Goal: Information Seeking & Learning: Learn about a topic

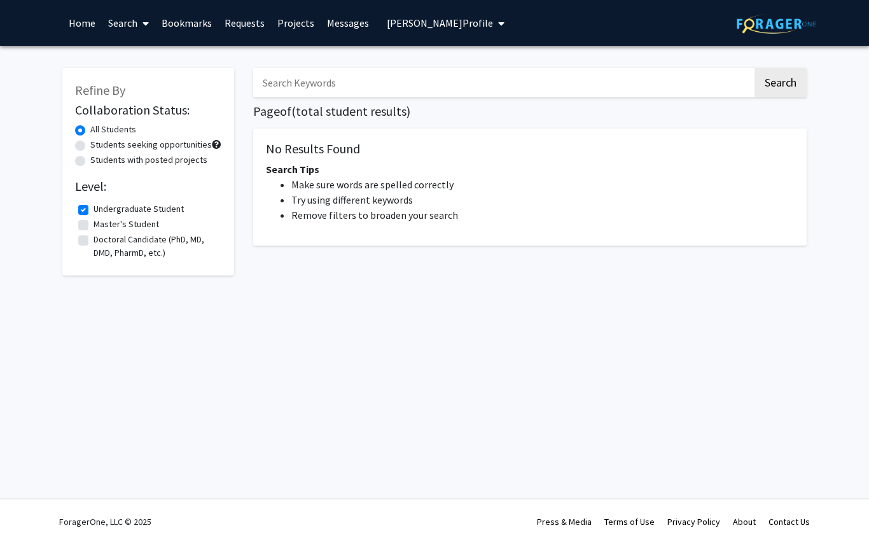
checkbox input "true"
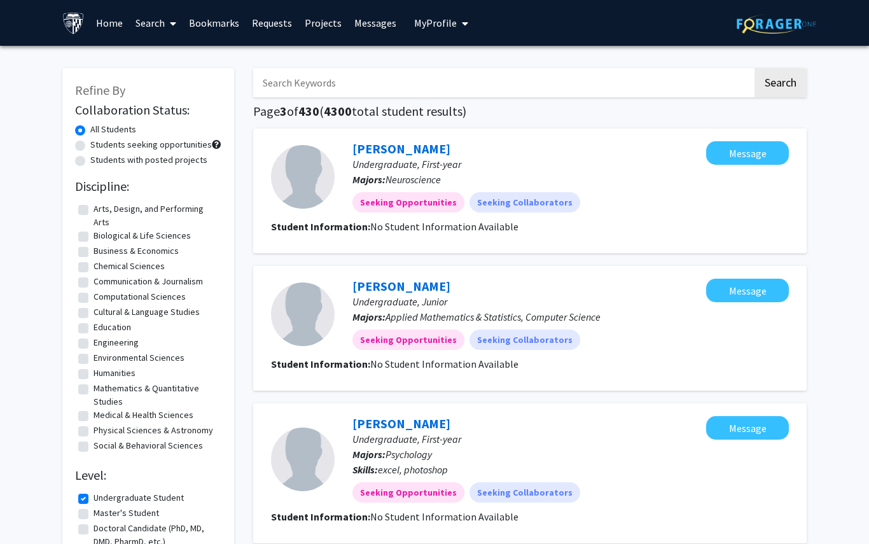
click at [423, 20] on span "My Profile" at bounding box center [435, 23] width 43 height 13
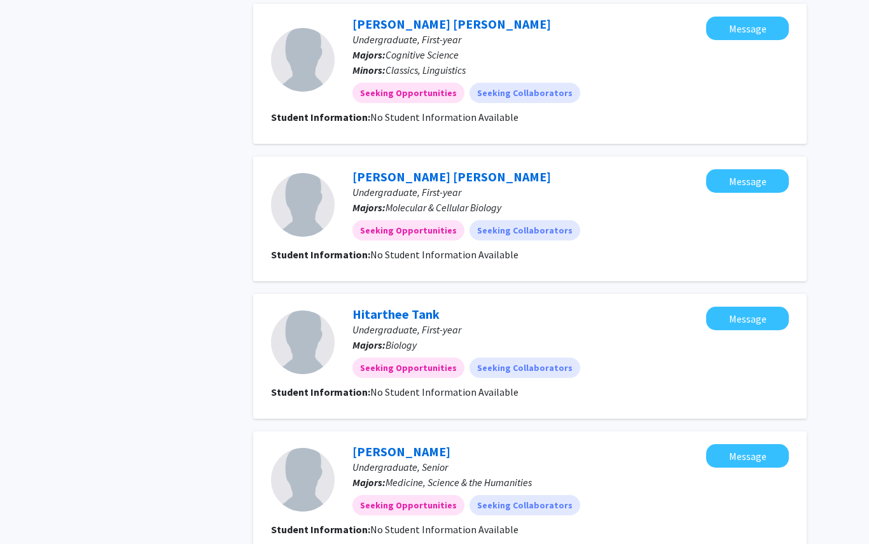
scroll to position [1130, 0]
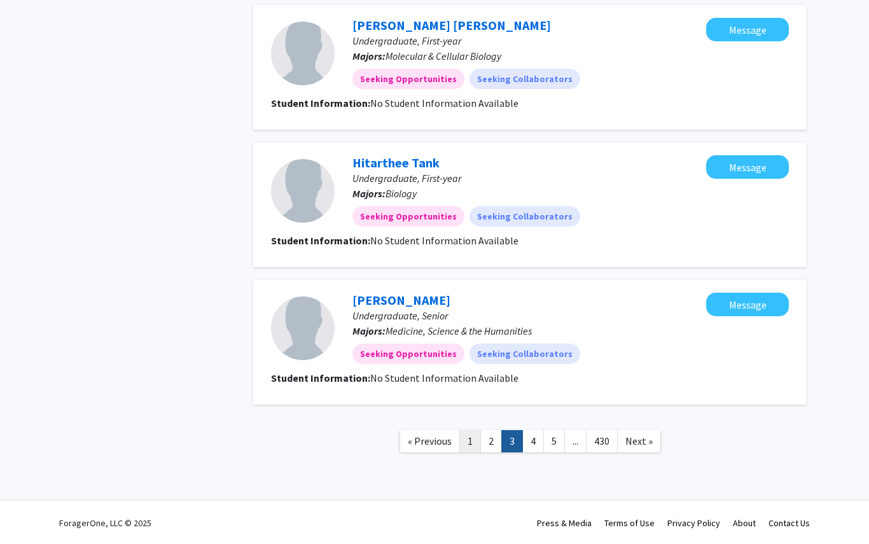
click at [471, 440] on link "1" at bounding box center [470, 441] width 22 height 22
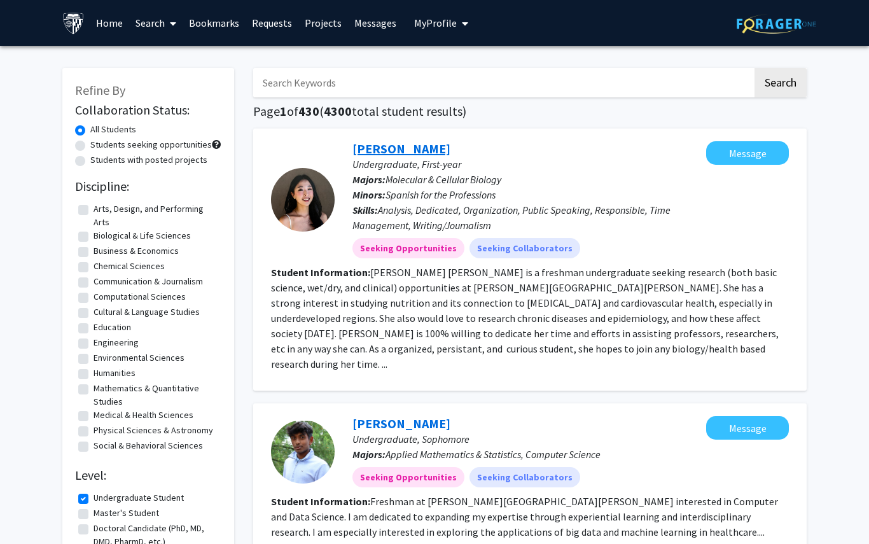
click at [422, 146] on link "[PERSON_NAME]" at bounding box center [401, 149] width 98 height 16
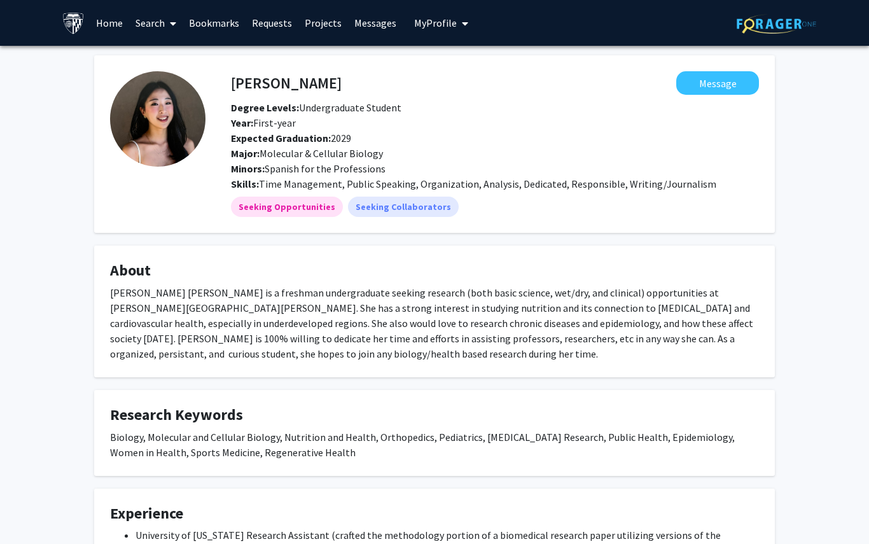
click at [442, 29] on button "My Profile" at bounding box center [441, 23] width 62 height 46
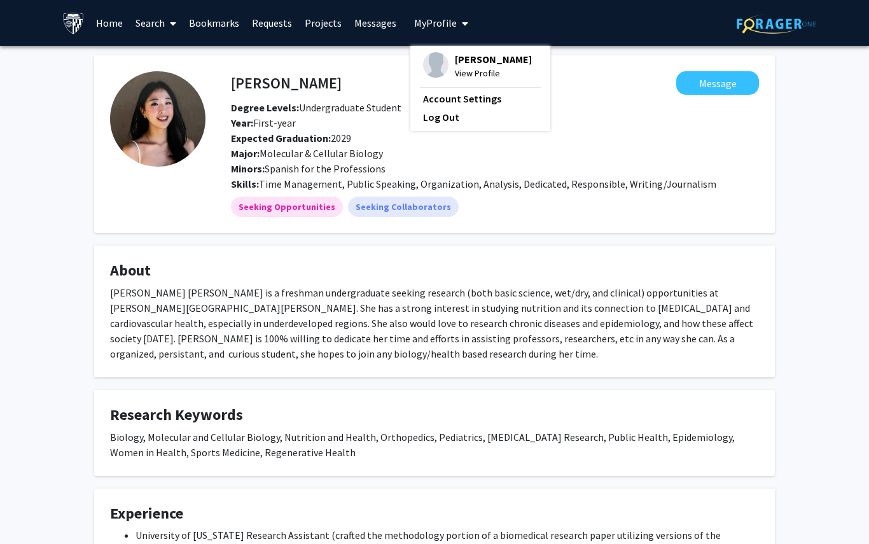
click at [474, 73] on span "View Profile" at bounding box center [493, 73] width 77 height 14
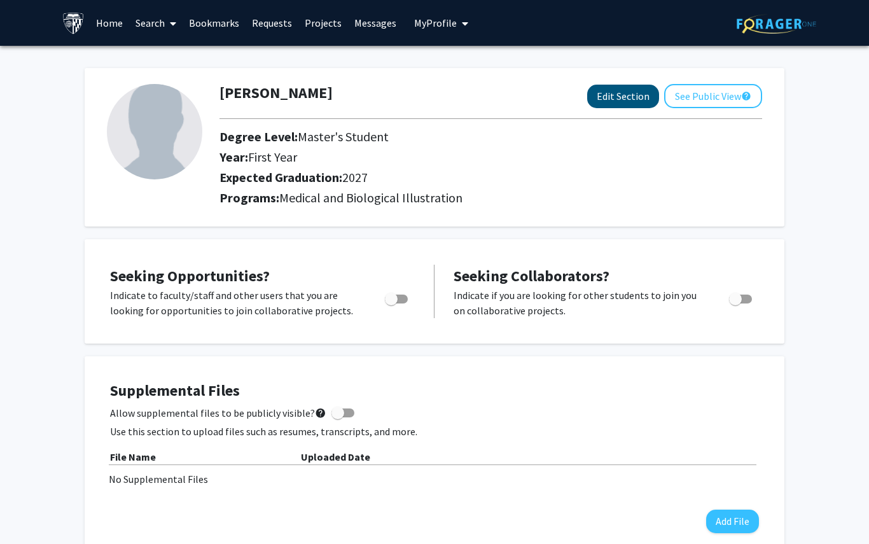
click at [631, 102] on button "Edit Section" at bounding box center [623, 97] width 72 height 24
select select "first_year"
select select "2027"
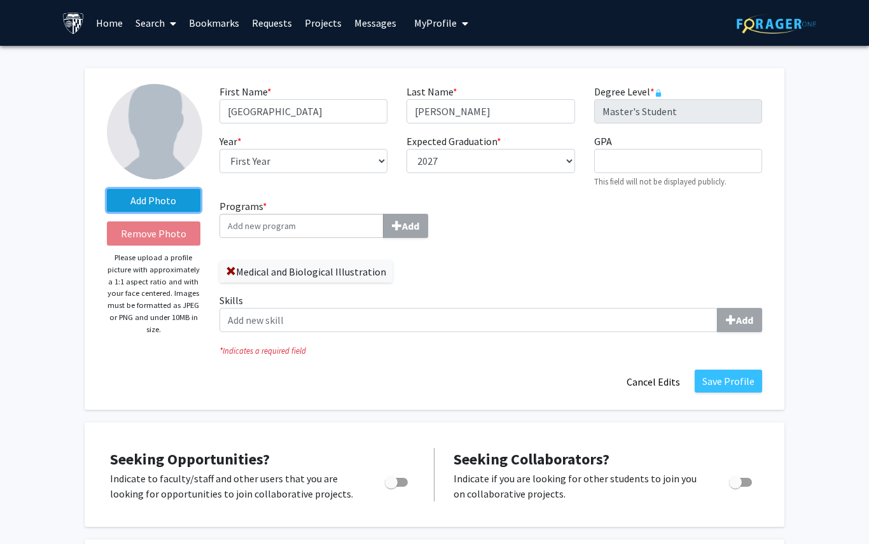
click at [179, 199] on label "Add Photo" at bounding box center [153, 200] width 93 height 23
click at [0, 0] on input "Add Photo" at bounding box center [0, 0] width 0 height 0
click at [164, 202] on label "Add Photo" at bounding box center [153, 200] width 93 height 23
click at [0, 0] on input "Add Photo" at bounding box center [0, 0] width 0 height 0
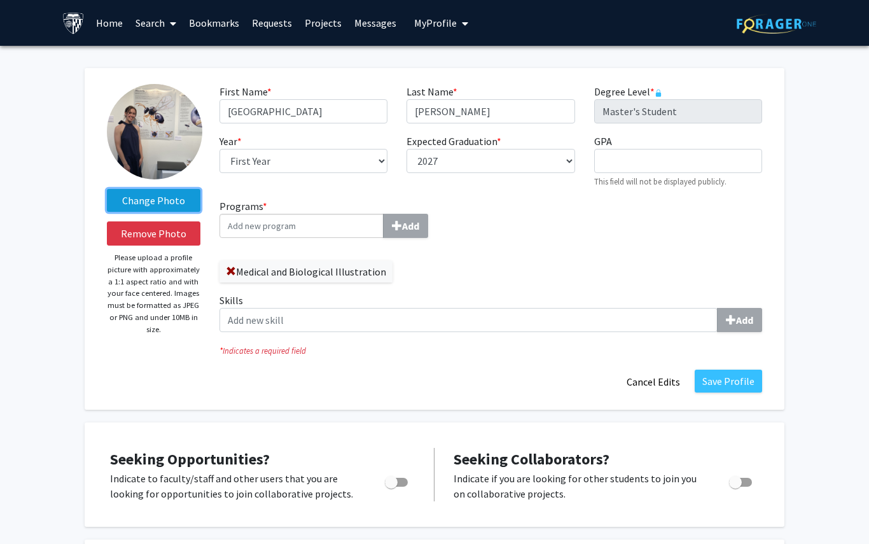
click at [164, 200] on label "Change Photo" at bounding box center [153, 200] width 93 height 23
click at [0, 0] on input "Change Photo" at bounding box center [0, 0] width 0 height 0
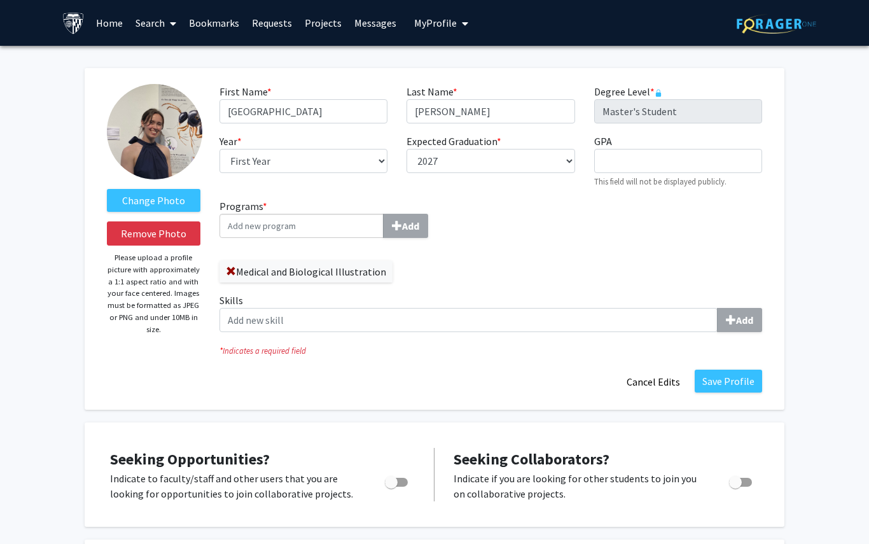
click at [297, 230] on input "Programs * Add" at bounding box center [301, 226] width 164 height 24
click at [727, 387] on button "Save Profile" at bounding box center [727, 380] width 67 height 23
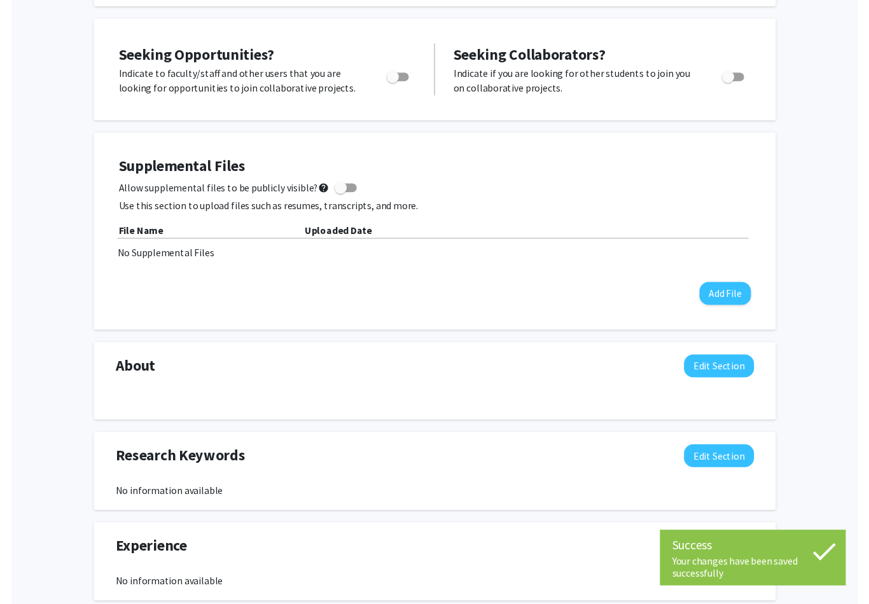
scroll to position [223, 0]
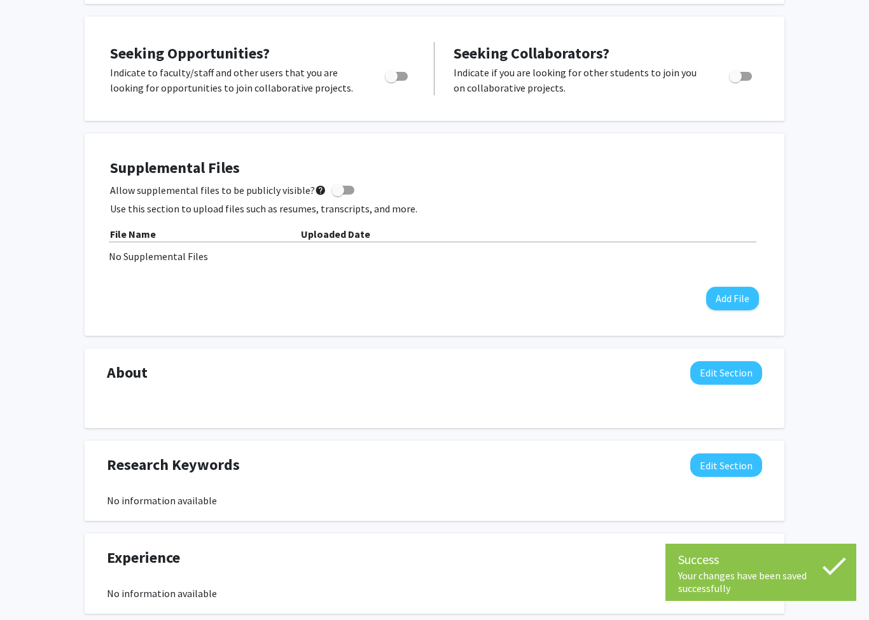
click at [728, 370] on button "Edit Section" at bounding box center [726, 373] width 72 height 24
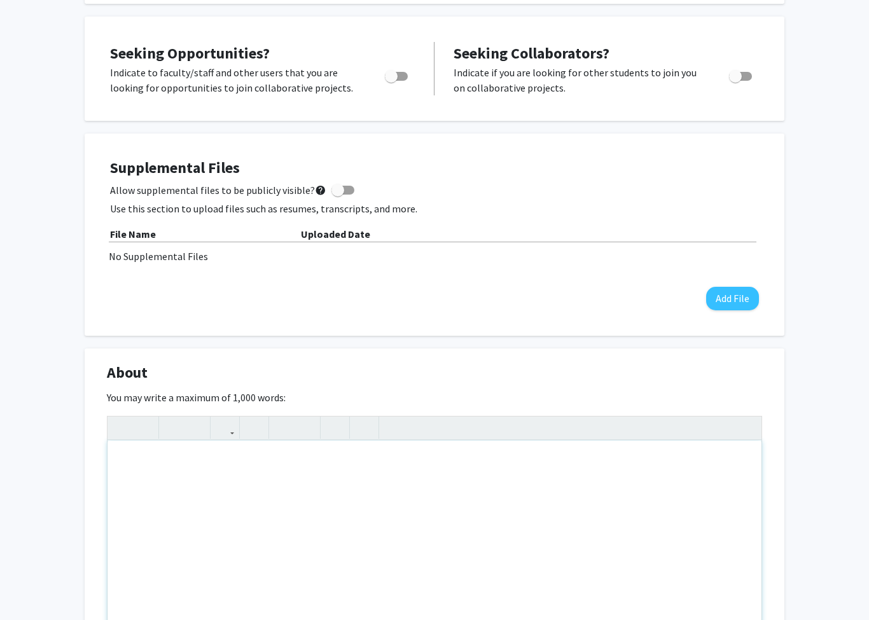
click at [308, 536] on div "Note to users with screen readers: Please deactivate our accessibility plugin f…" at bounding box center [434, 536] width 654 height 191
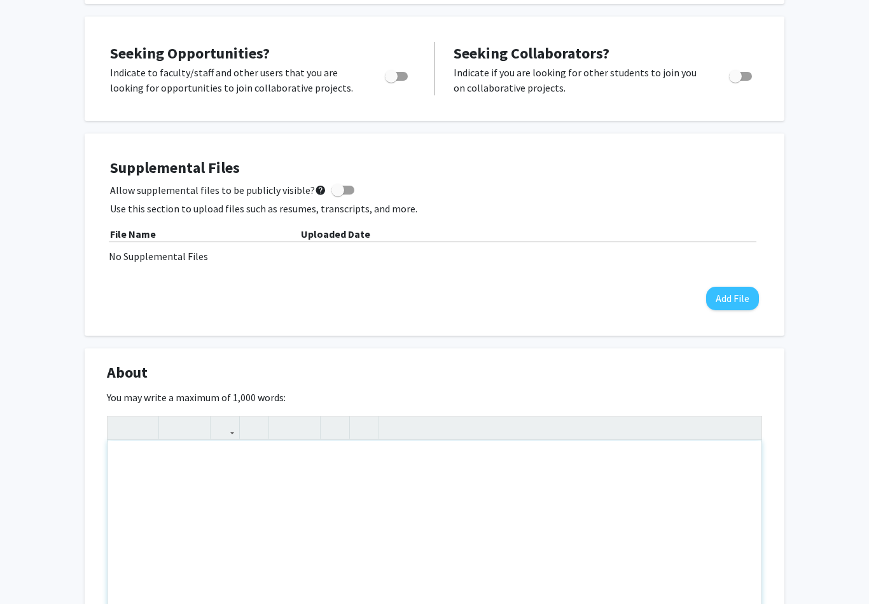
paste div "Note to users with screen readers: Please deactivate our accessibility plugin f…"
type textarea "<p>Hello! My name is [PERSON_NAME] and I am a first year Medical and Biological…"
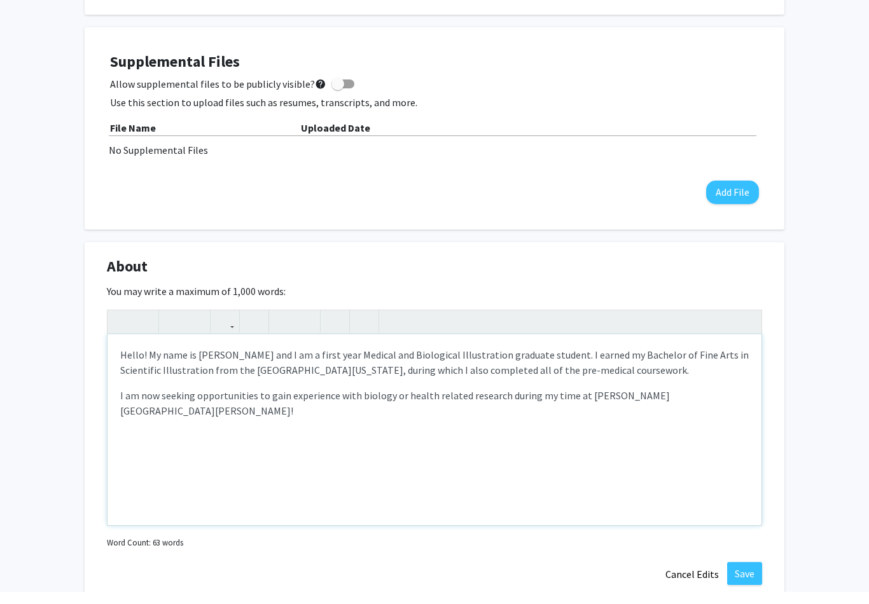
scroll to position [319, 0]
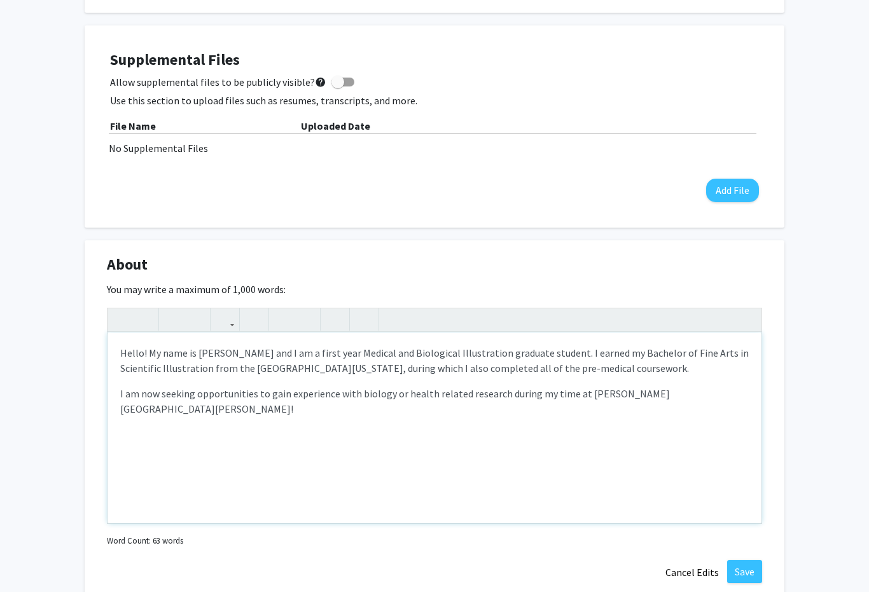
click at [118, 385] on div "Hello! My name is [PERSON_NAME] and I am a first year Medical and Biological Il…" at bounding box center [434, 440] width 654 height 191
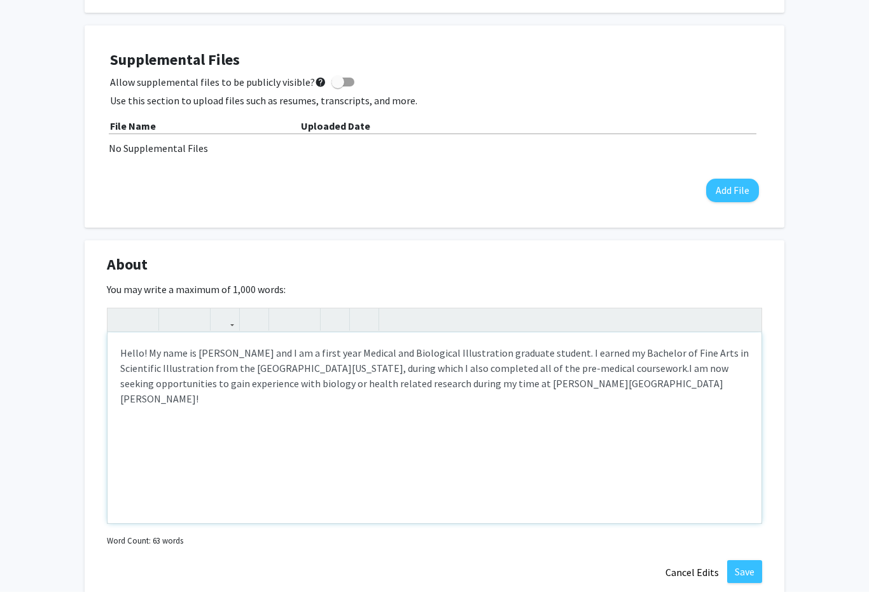
type textarea "<p>Hello! My name is [PERSON_NAME] and I am a first year Medical and Biological…"
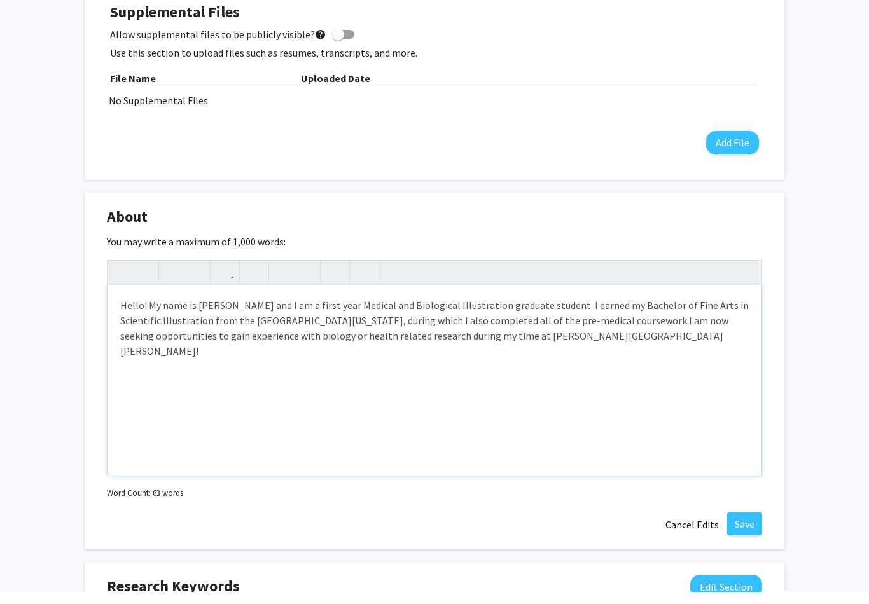
scroll to position [367, 0]
click at [741, 526] on button "Save" at bounding box center [744, 535] width 35 height 23
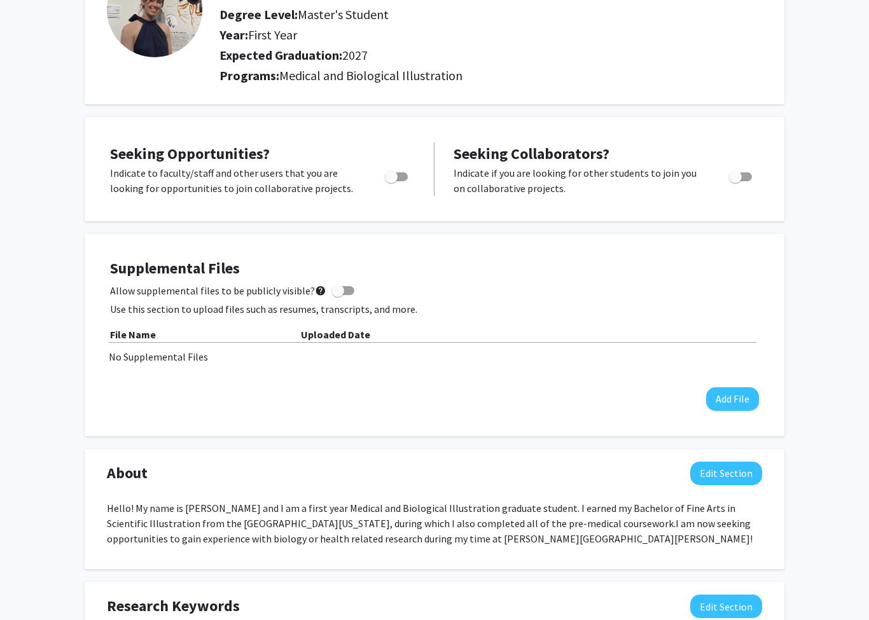
scroll to position [0, 0]
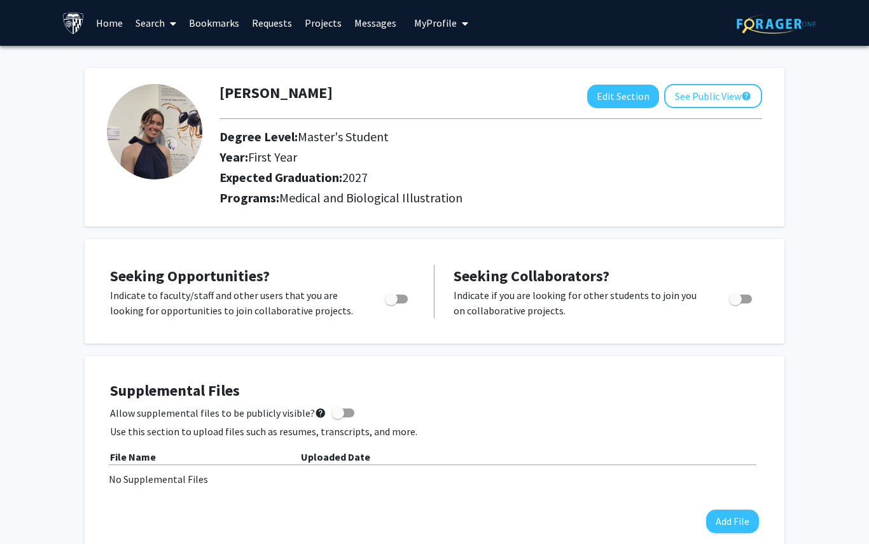
click at [725, 90] on button "See Public View help" at bounding box center [713, 96] width 98 height 24
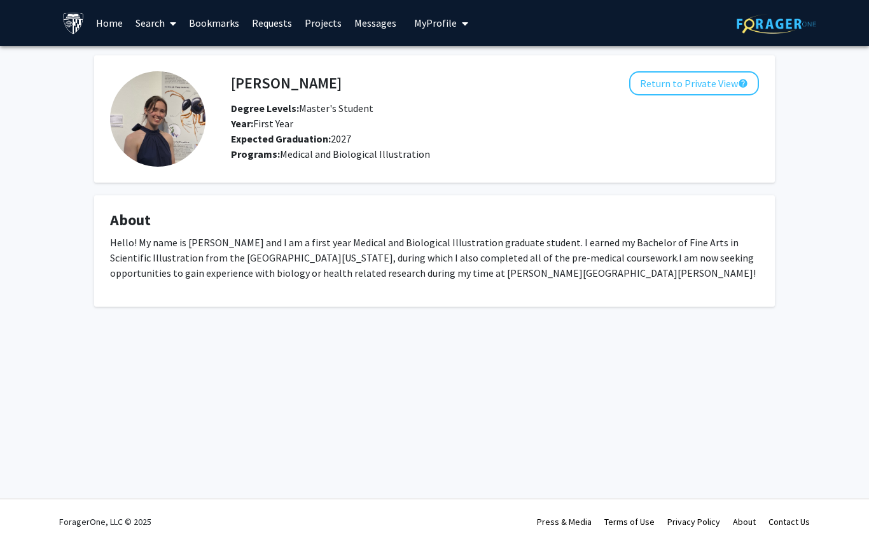
click at [196, 1] on link "Bookmarks" at bounding box center [213, 23] width 63 height 45
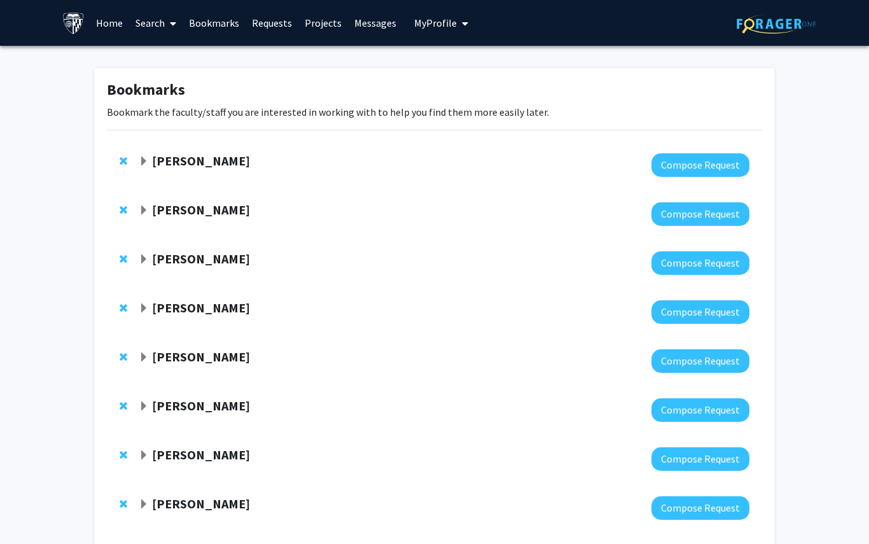
click at [208, 22] on link "Bookmarks" at bounding box center [213, 23] width 63 height 45
click at [149, 161] on div "[PERSON_NAME]" at bounding box center [276, 161] width 275 height 16
click at [142, 160] on span "Expand Yannis Paulus Bookmark" at bounding box center [144, 161] width 10 height 10
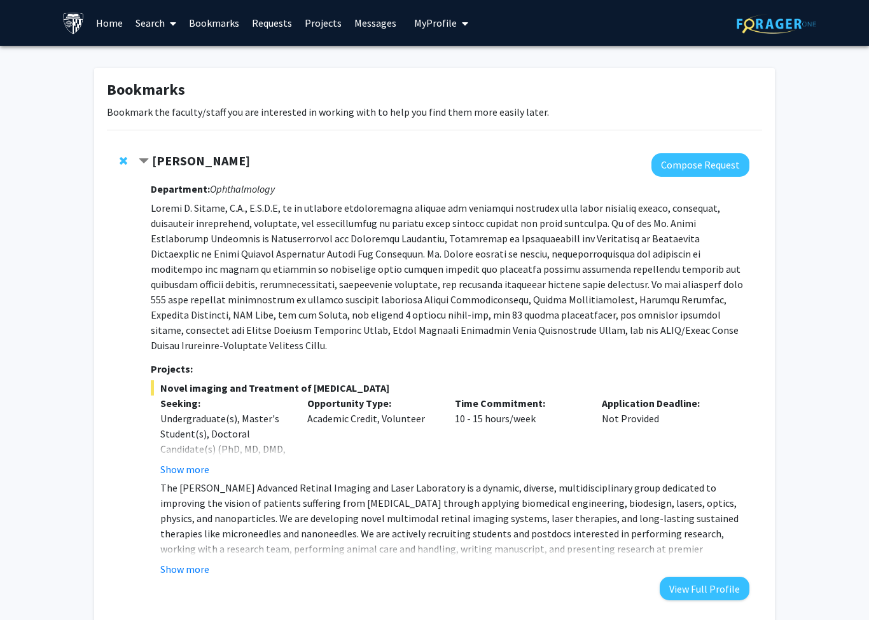
click at [156, 165] on strong "[PERSON_NAME]" at bounding box center [201, 161] width 98 height 16
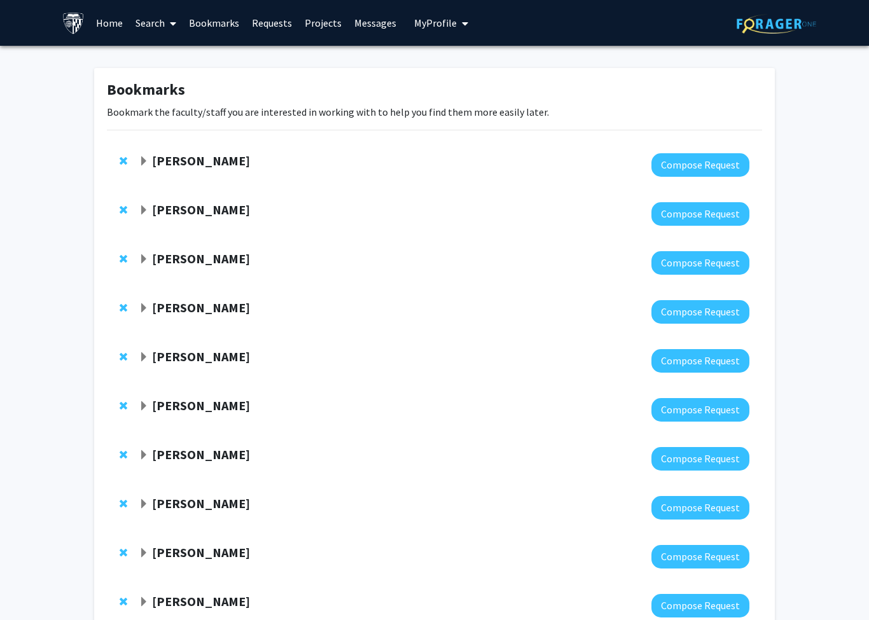
click at [146, 210] on span "Expand Bunmi Ogungbe Bookmark" at bounding box center [144, 210] width 10 height 10
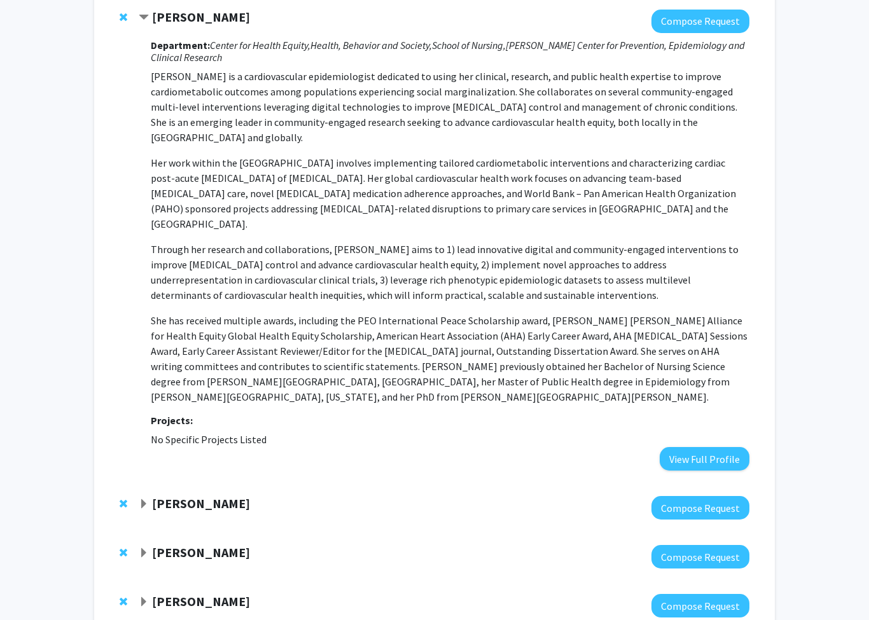
scroll to position [193, 0]
click at [179, 495] on strong "[PERSON_NAME]" at bounding box center [201, 503] width 98 height 16
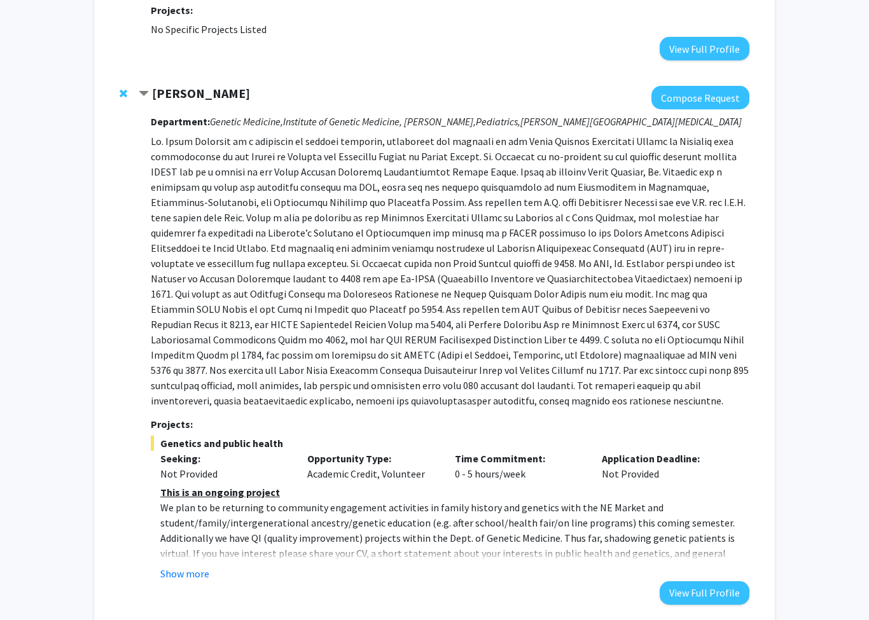
scroll to position [603, 0]
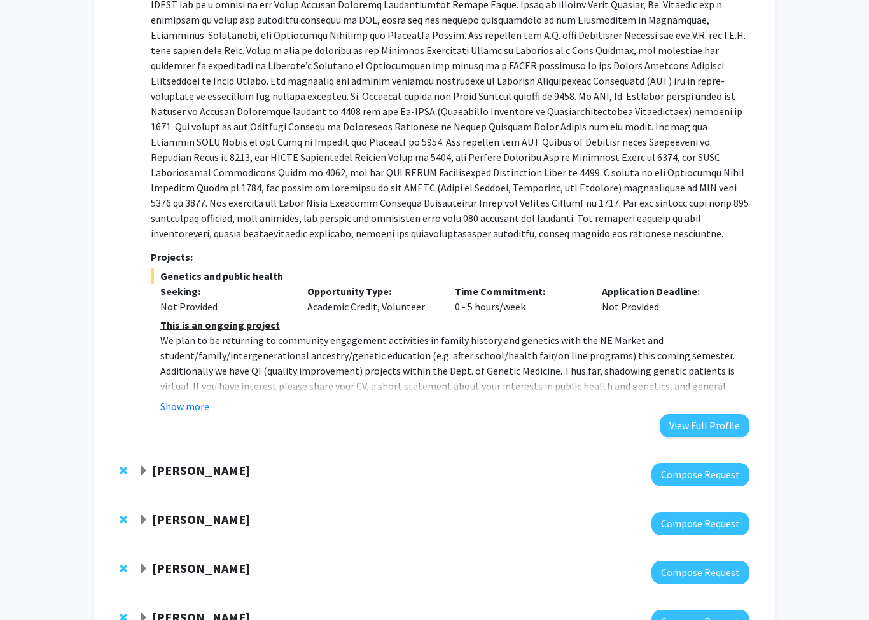
click at [179, 463] on strong "[PERSON_NAME]" at bounding box center [201, 471] width 98 height 16
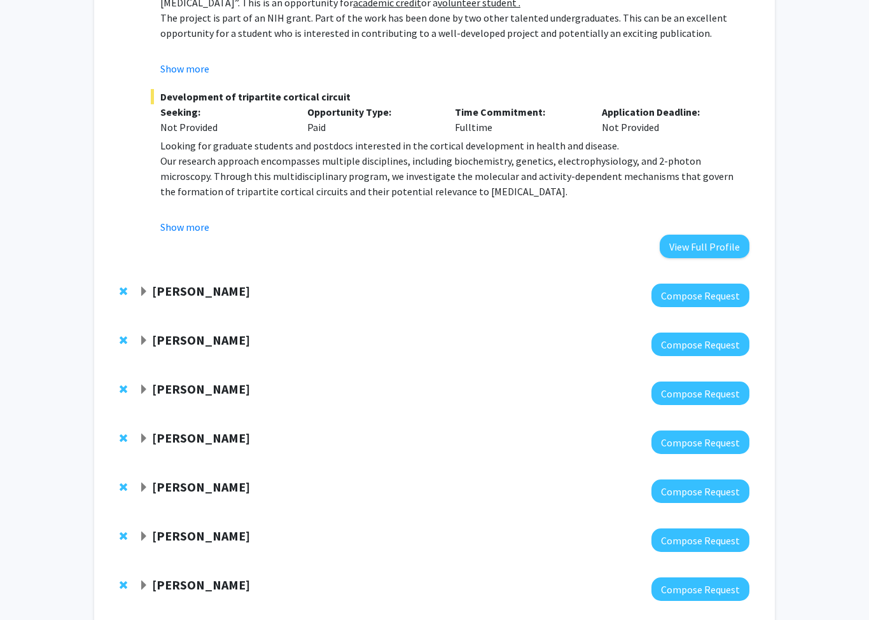
scroll to position [1375, 0]
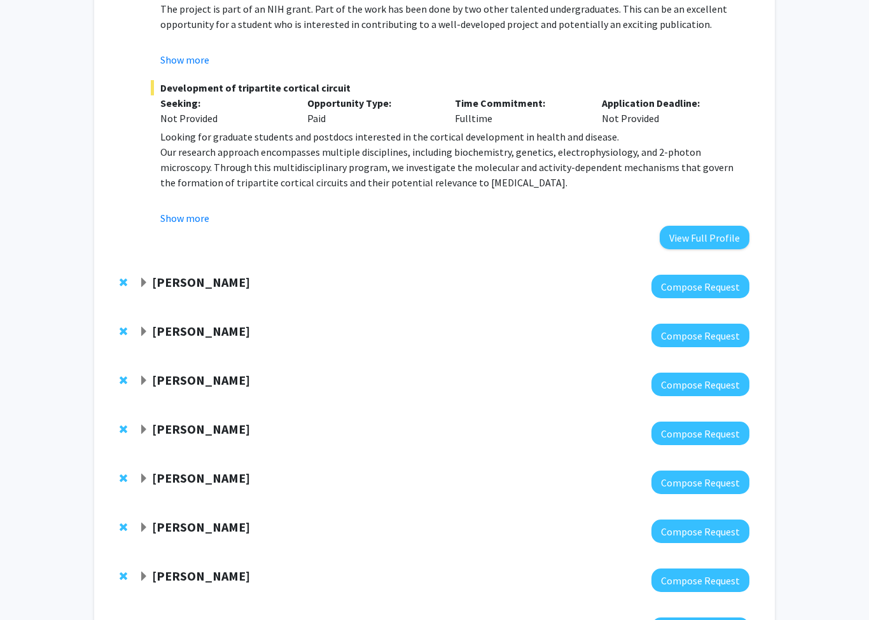
click at [152, 422] on strong "[PERSON_NAME]" at bounding box center [201, 430] width 98 height 16
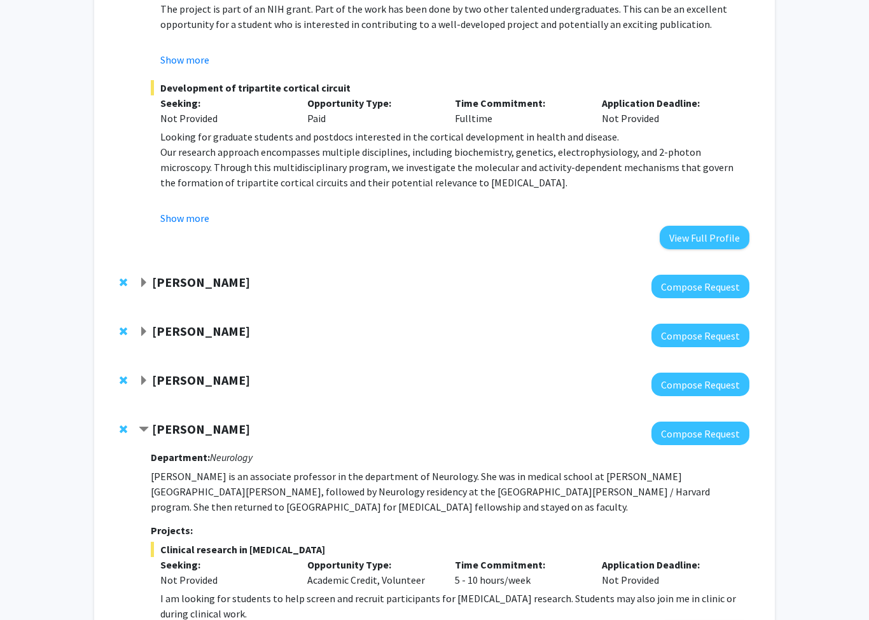
click at [147, 373] on div at bounding box center [444, 385] width 610 height 24
click at [142, 275] on div "[PERSON_NAME]" at bounding box center [276, 283] width 275 height 16
click at [144, 278] on span "Expand Jean Kim Bookmark" at bounding box center [144, 283] width 10 height 10
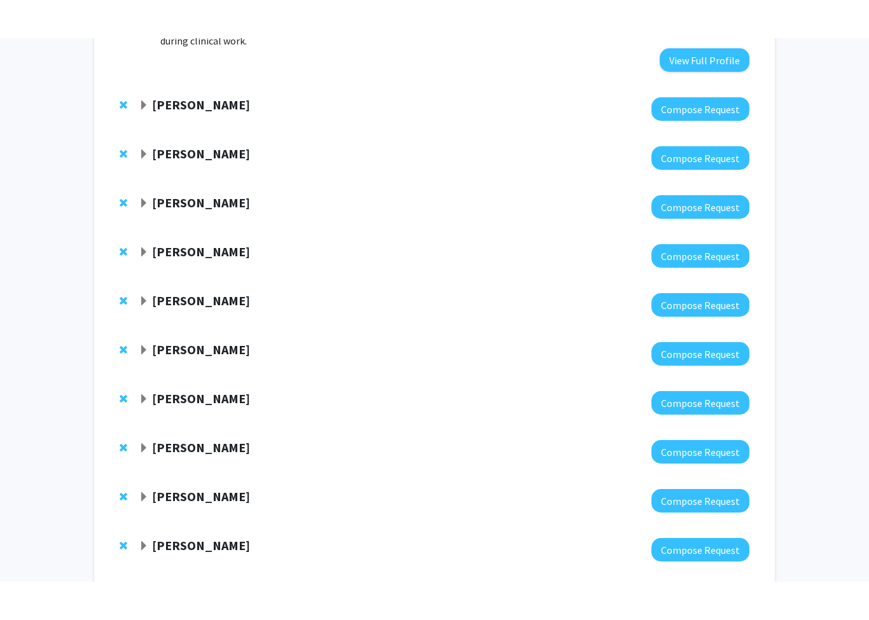
scroll to position [2429, 0]
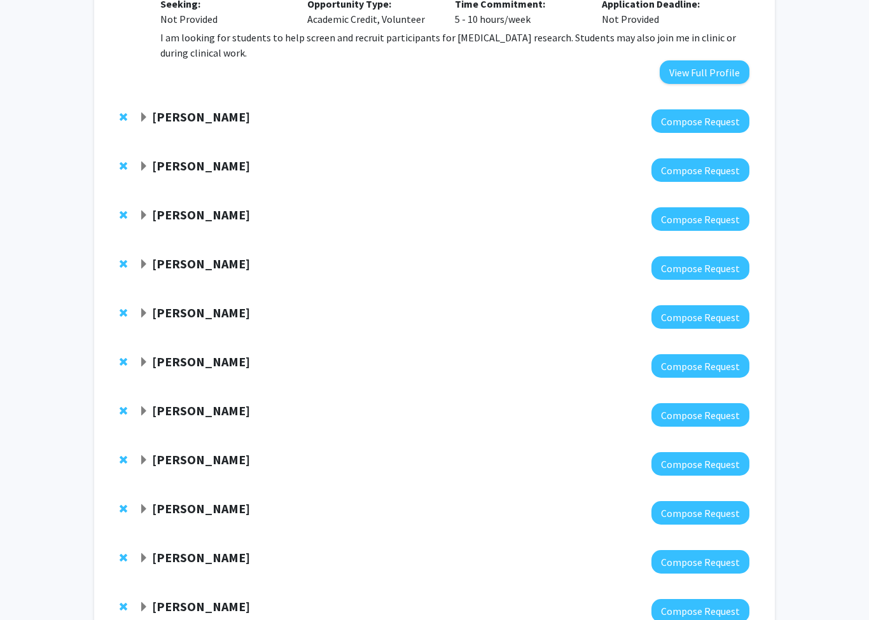
click at [172, 402] on strong "[PERSON_NAME]" at bounding box center [201, 410] width 98 height 16
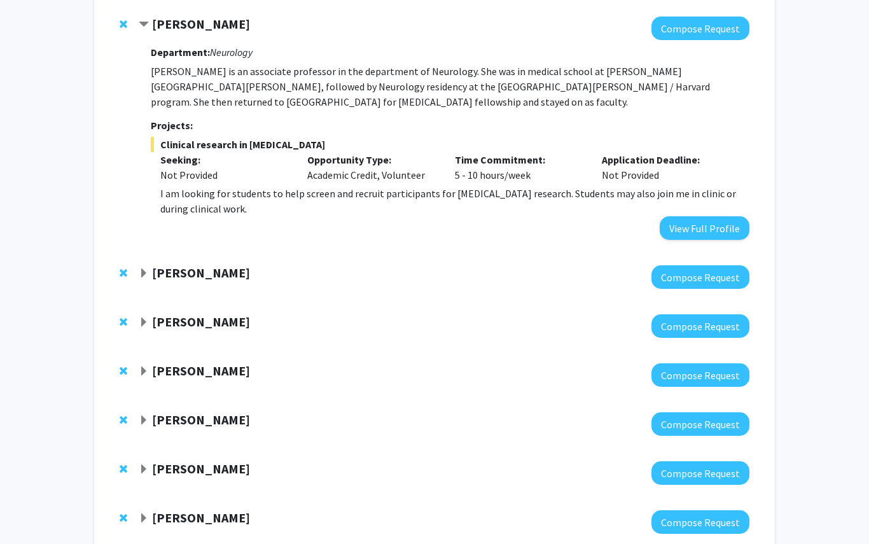
click at [165, 265] on strong "[PERSON_NAME]" at bounding box center [201, 273] width 98 height 16
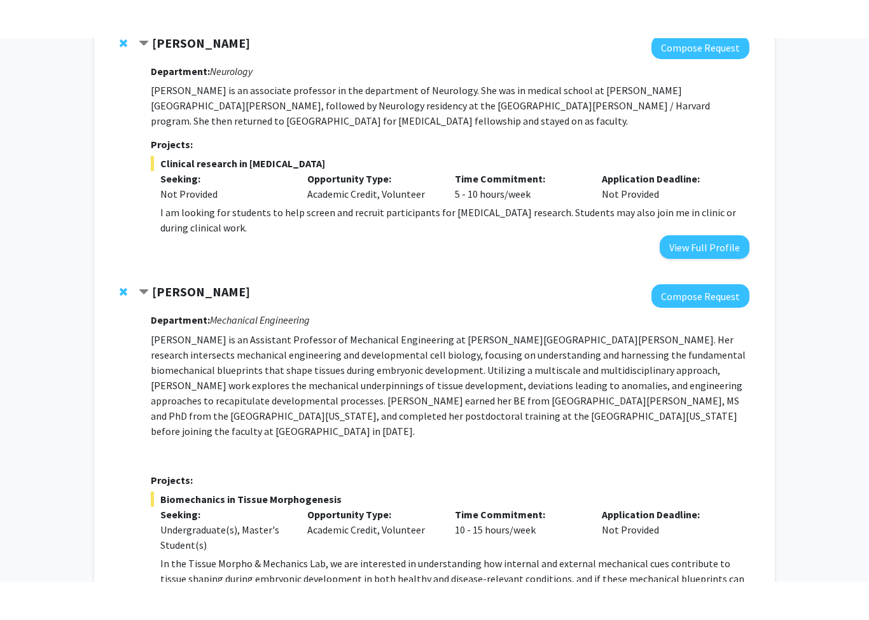
scroll to position [2280, 0]
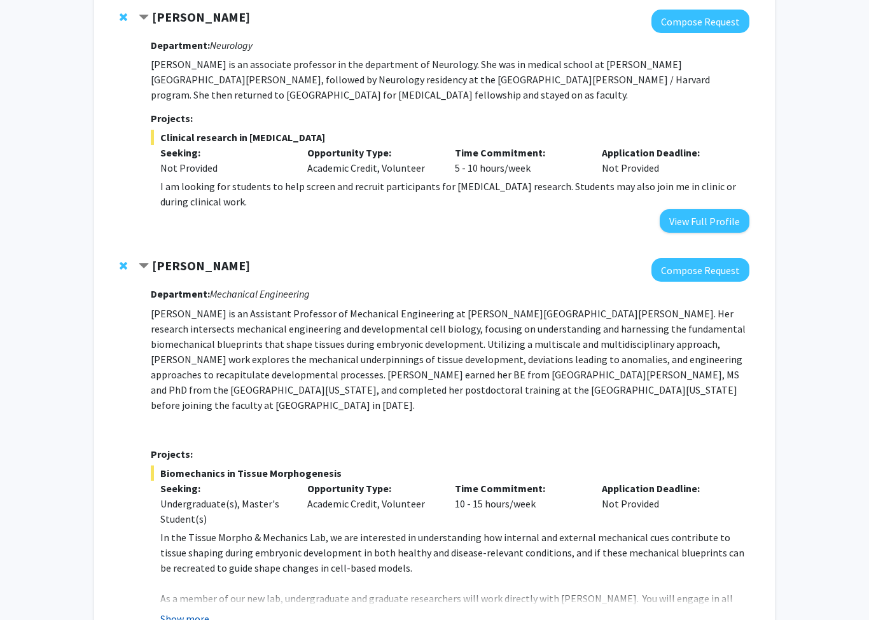
click at [202, 543] on button "Show more" at bounding box center [184, 618] width 49 height 15
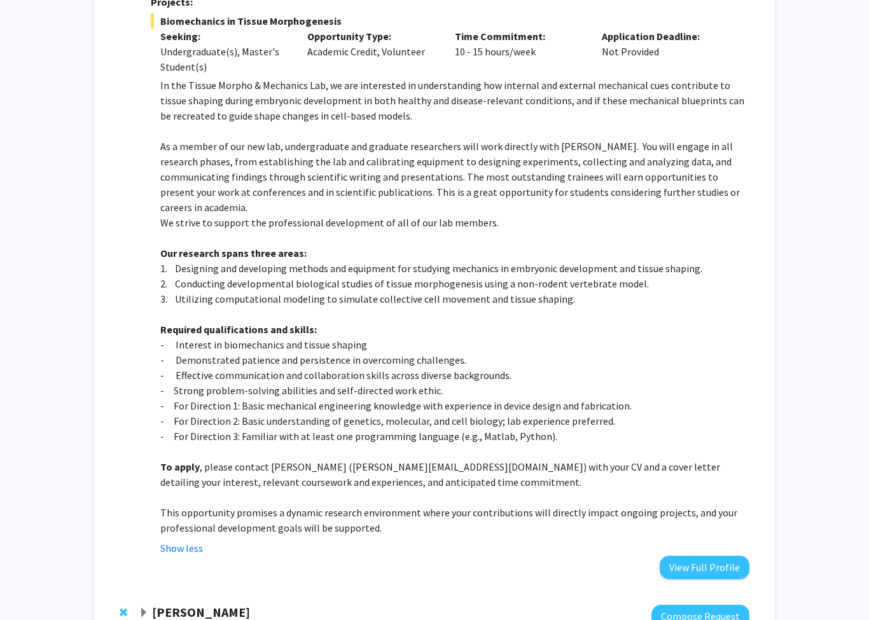
scroll to position [2740, 0]
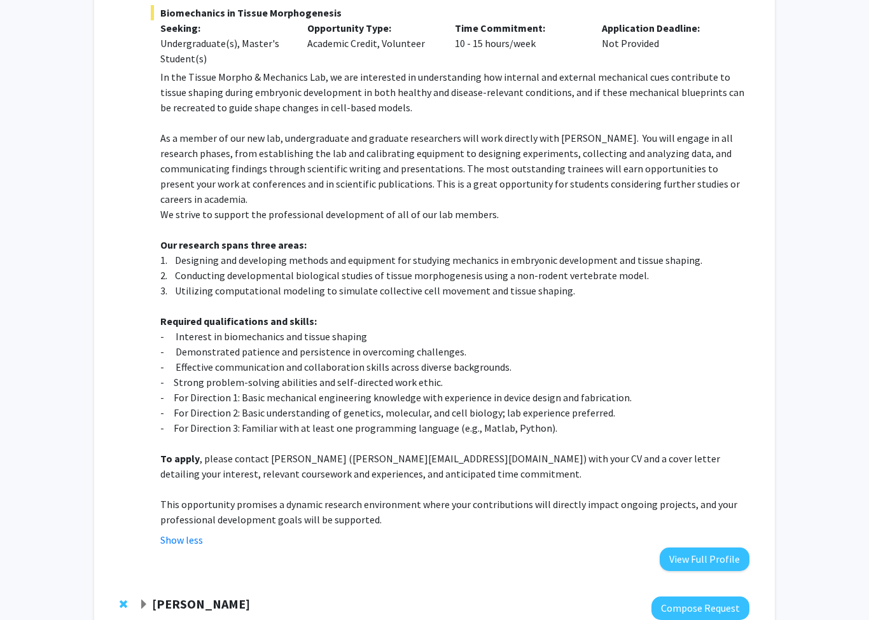
click at [224, 543] on div "[PERSON_NAME]" at bounding box center [276, 605] width 275 height 16
click at [203, 543] on strong "[PERSON_NAME]" at bounding box center [201, 604] width 98 height 16
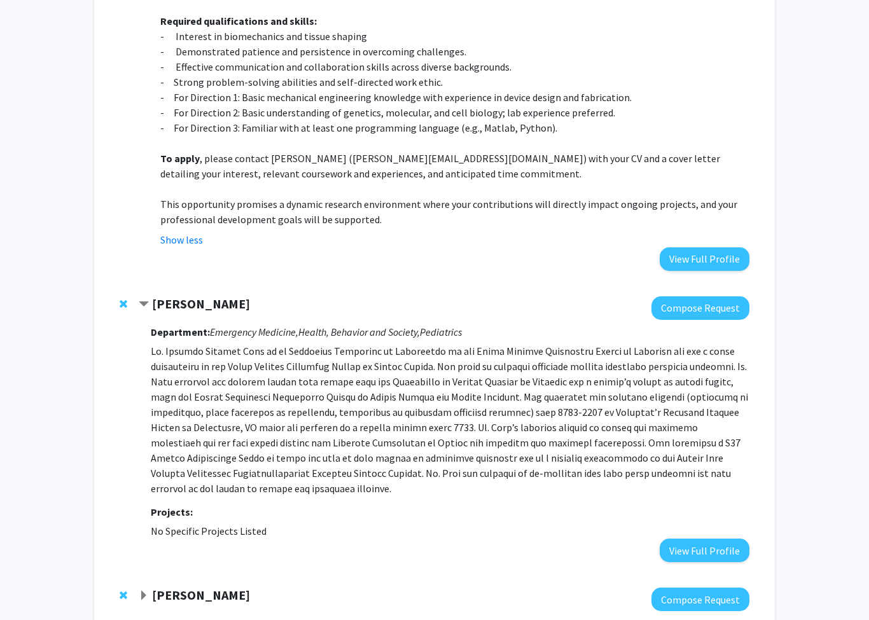
scroll to position [3041, 0]
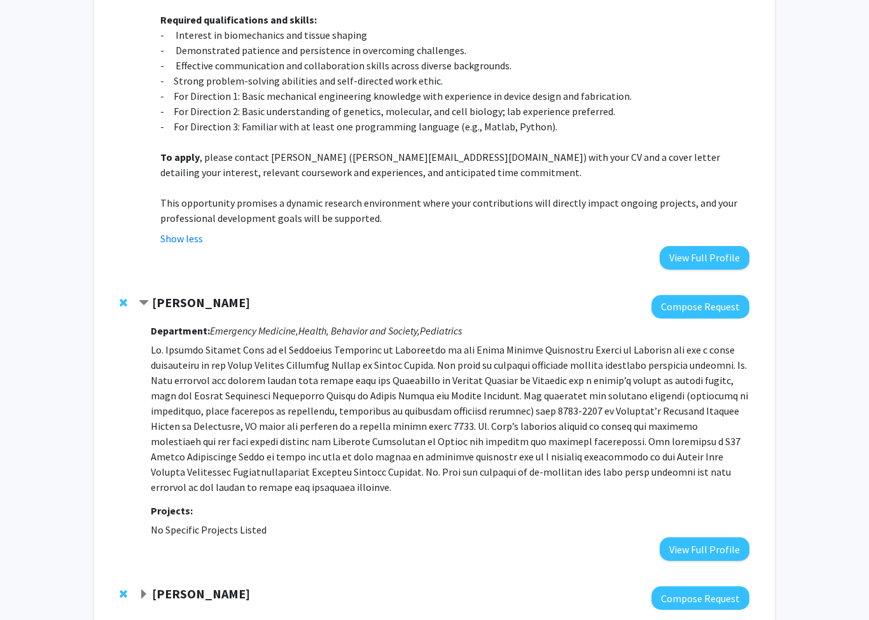
click at [195, 543] on strong "[PERSON_NAME]" at bounding box center [201, 594] width 98 height 16
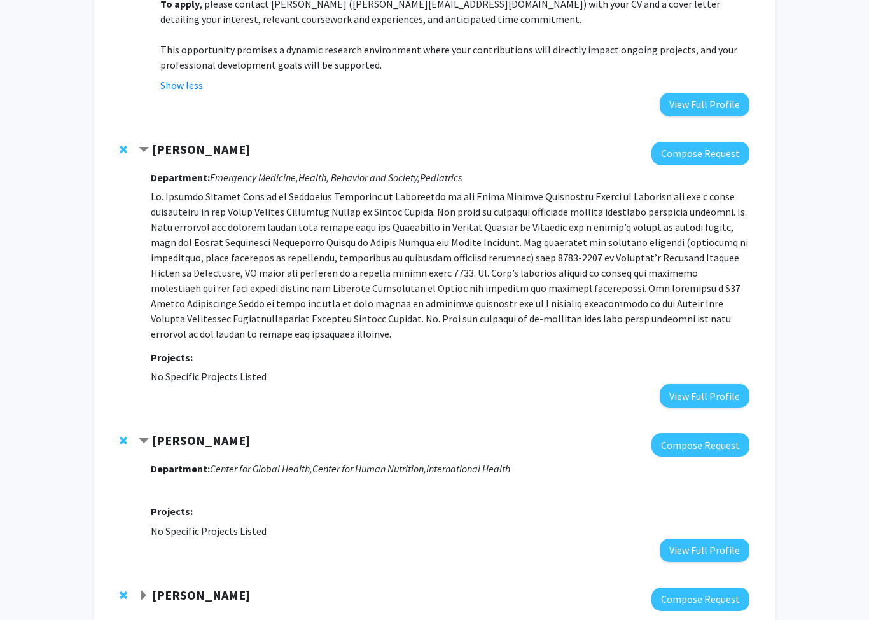
click at [224, 543] on strong "[PERSON_NAME]" at bounding box center [201, 595] width 98 height 16
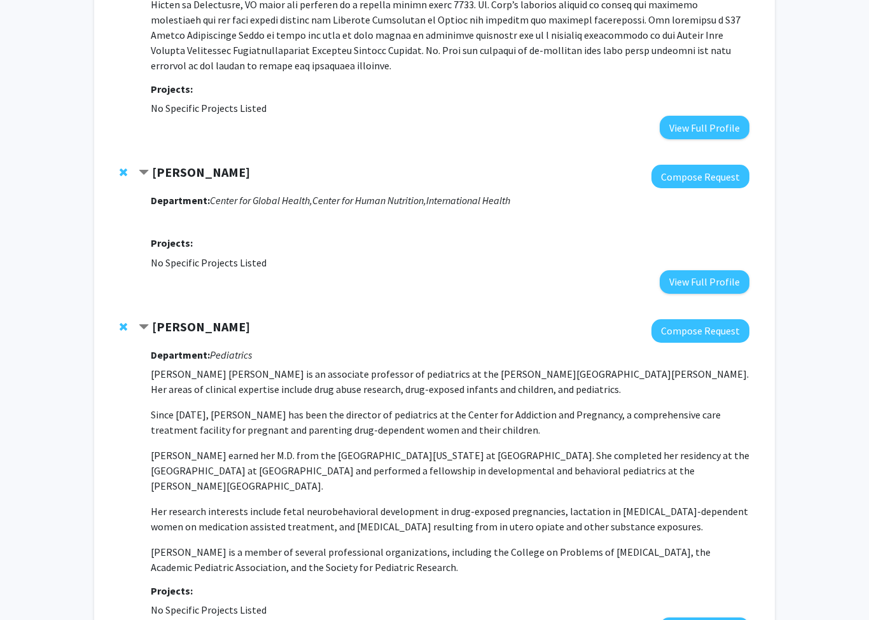
scroll to position [3465, 0]
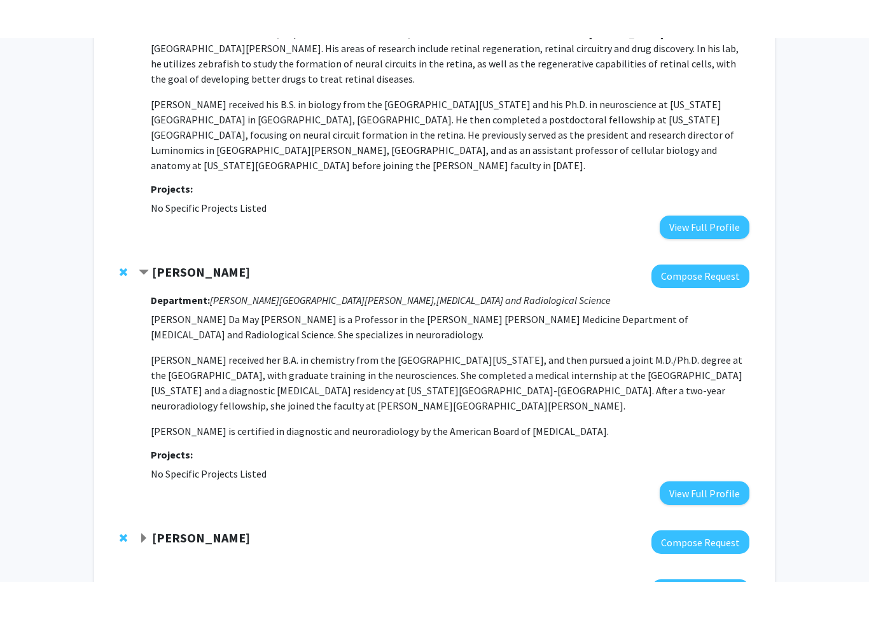
scroll to position [4519, 0]
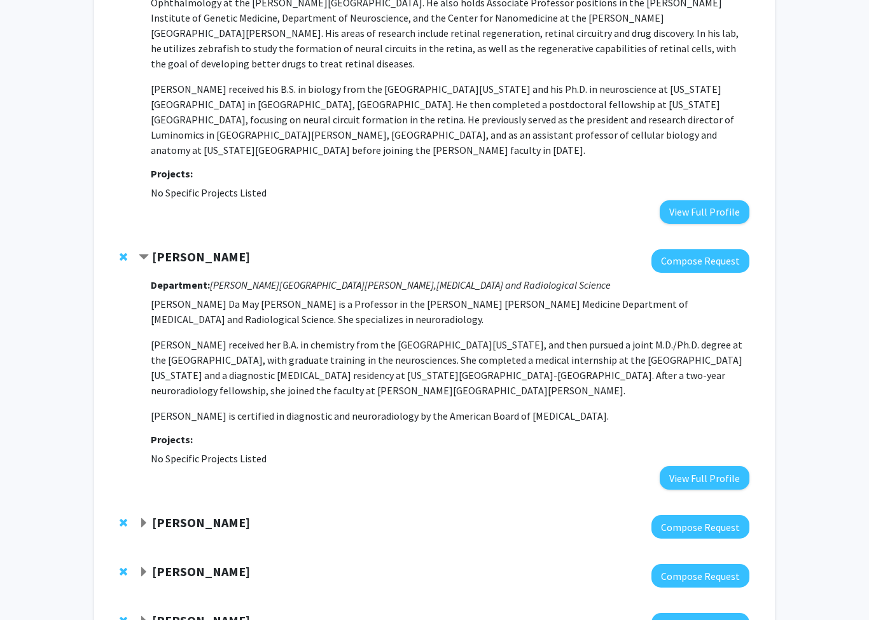
click at [173, 502] on div "[PERSON_NAME] Compose Request" at bounding box center [434, 526] width 655 height 49
click at [175, 515] on div at bounding box center [444, 527] width 610 height 24
click at [171, 514] on strong "[PERSON_NAME]" at bounding box center [201, 522] width 98 height 16
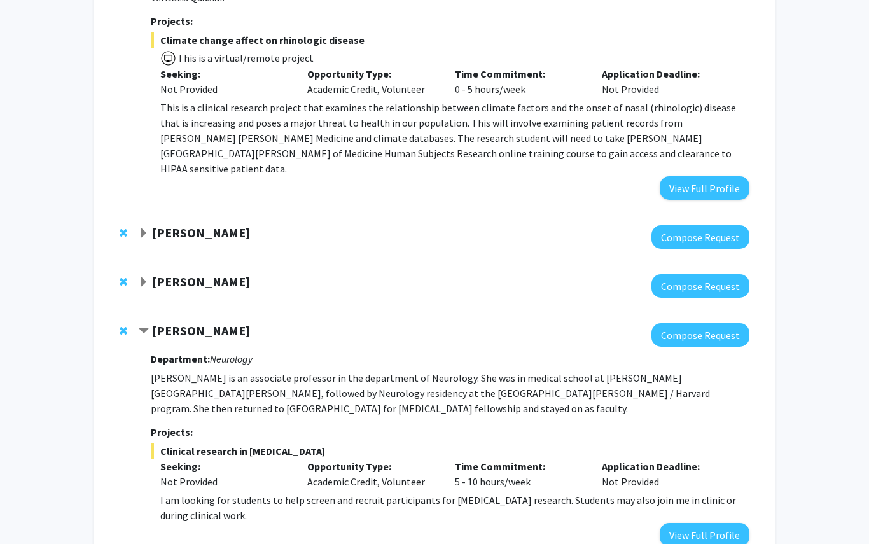
scroll to position [1921, 0]
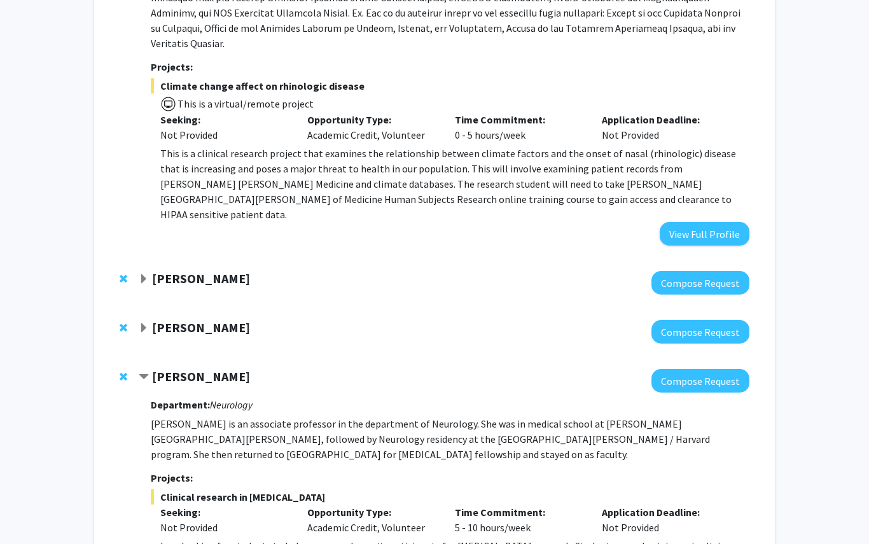
click at [181, 319] on strong "[PERSON_NAME]" at bounding box center [201, 327] width 98 height 16
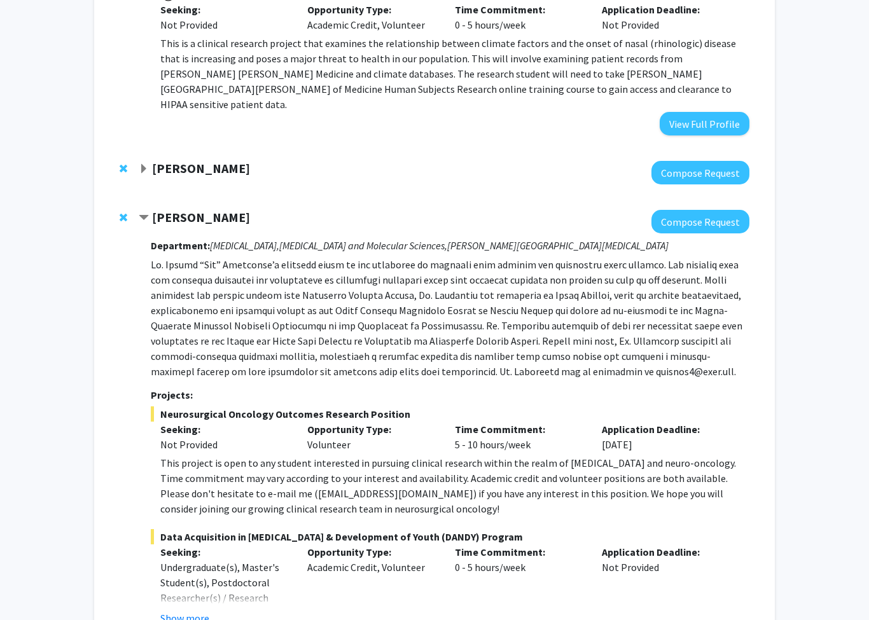
scroll to position [2031, 0]
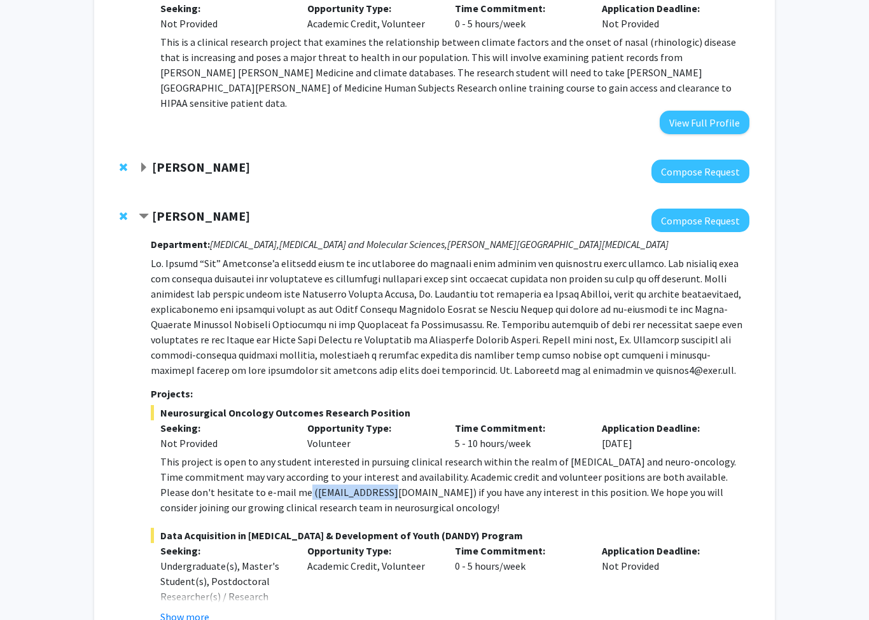
drag, startPoint x: 254, startPoint y: 427, endPoint x: 344, endPoint y: 427, distance: 89.6
click at [344, 455] on div "This project is open to any student interested in pursuing clinical research wi…" at bounding box center [454, 485] width 589 height 61
copy div "[EMAIL_ADDRESS][DOMAIN_NAME]"
click at [679, 209] on button "Compose Request" at bounding box center [700, 221] width 98 height 24
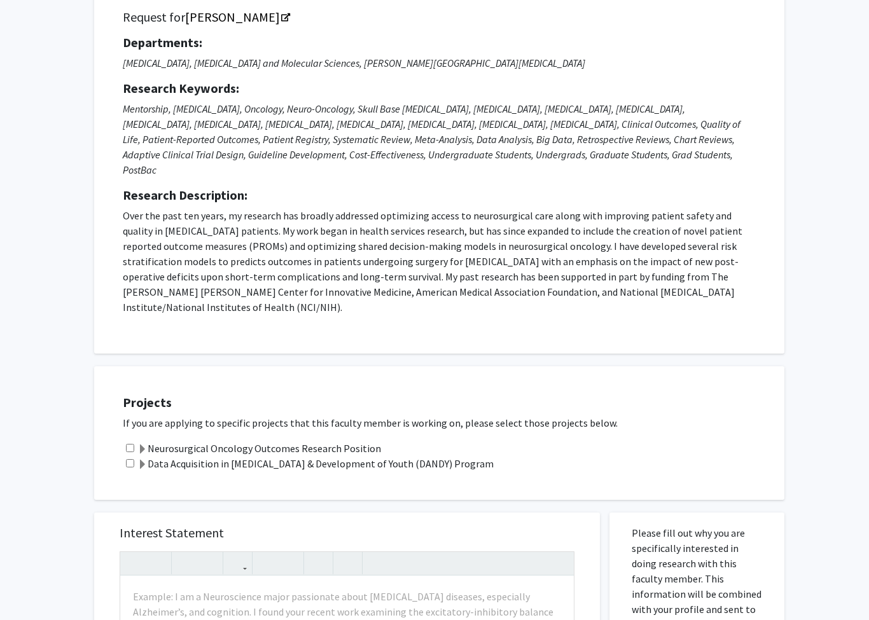
scroll to position [99, 0]
click at [137, 441] on div "Neurosurgical Oncology Outcomes Research Position" at bounding box center [447, 448] width 649 height 15
click at [127, 444] on input "checkbox" at bounding box center [130, 448] width 8 height 8
checkbox input "true"
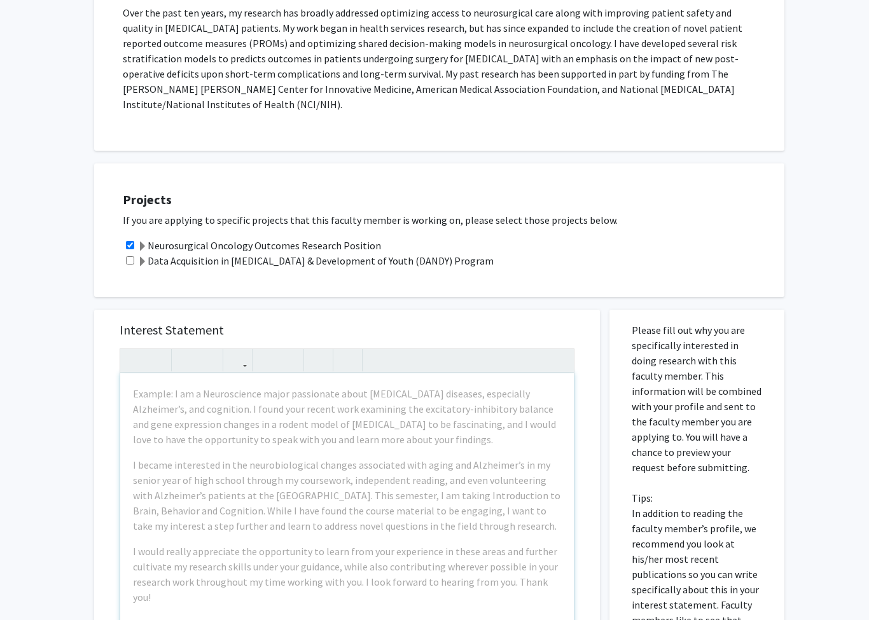
scroll to position [302, 0]
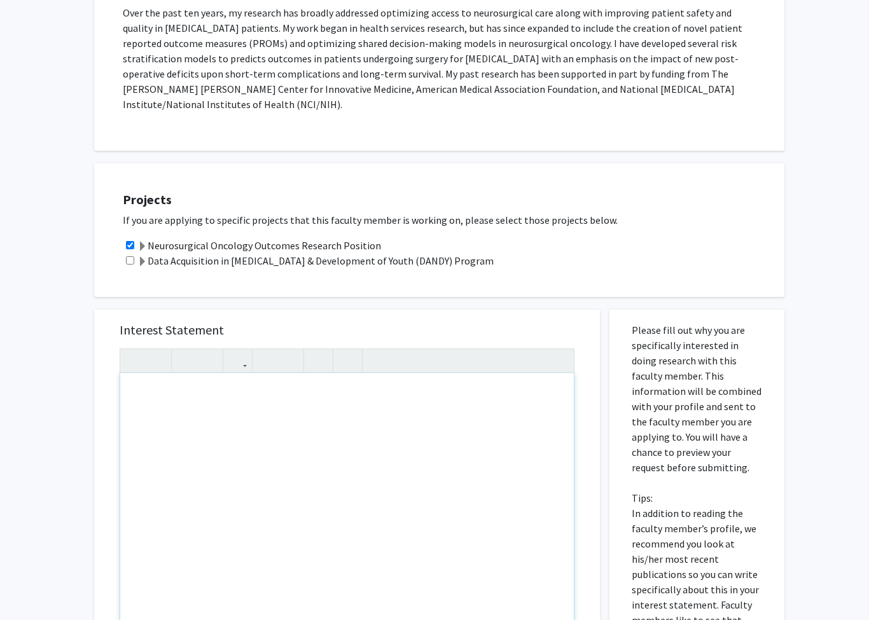
drag, startPoint x: 177, startPoint y: 496, endPoint x: 177, endPoint y: 301, distance: 194.6
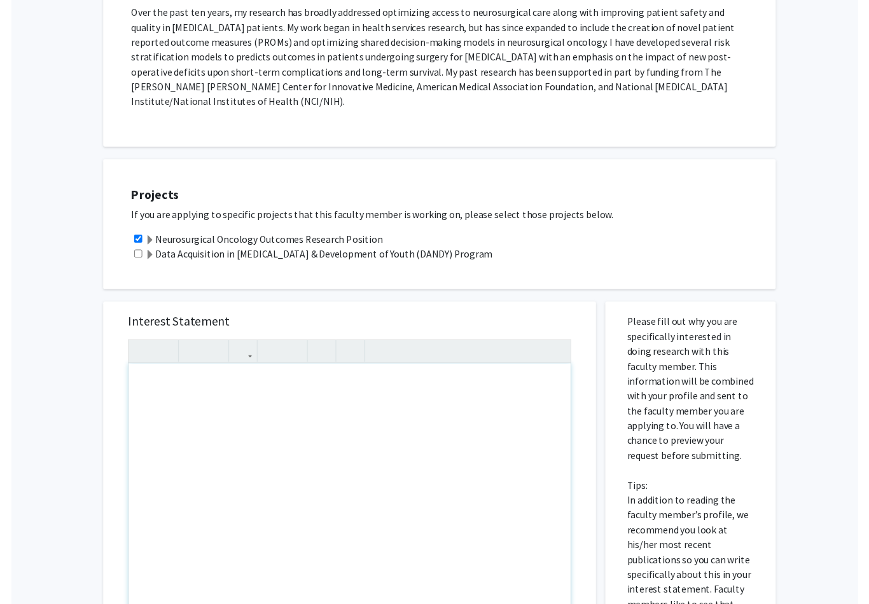
scroll to position [481, 0]
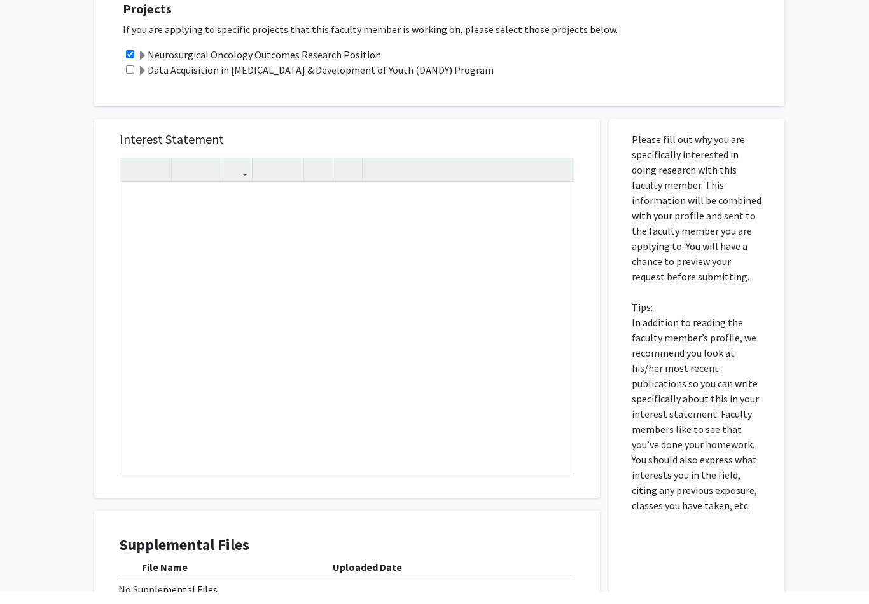
click at [80, 297] on div "All Requests Request for [PERSON_NAME] Request for [PERSON_NAME] Departments: […" at bounding box center [434, 143] width 869 height 1157
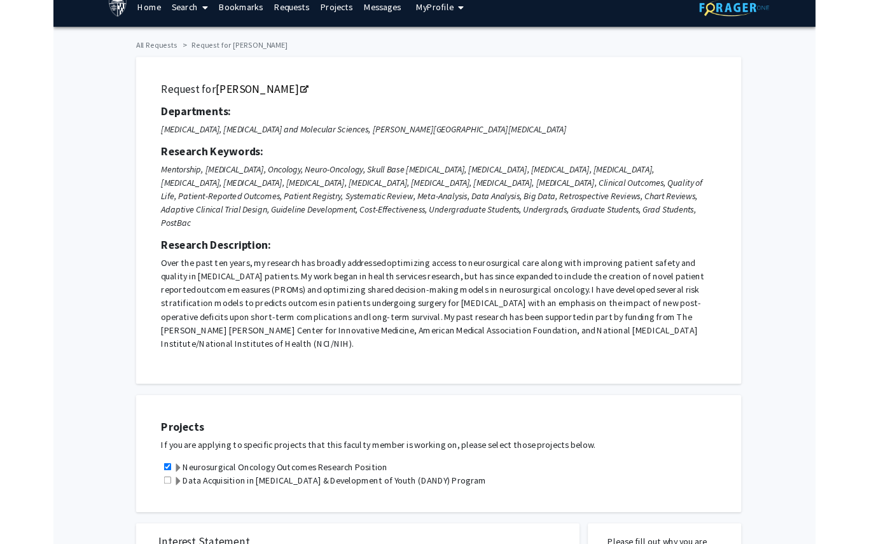
scroll to position [56, 0]
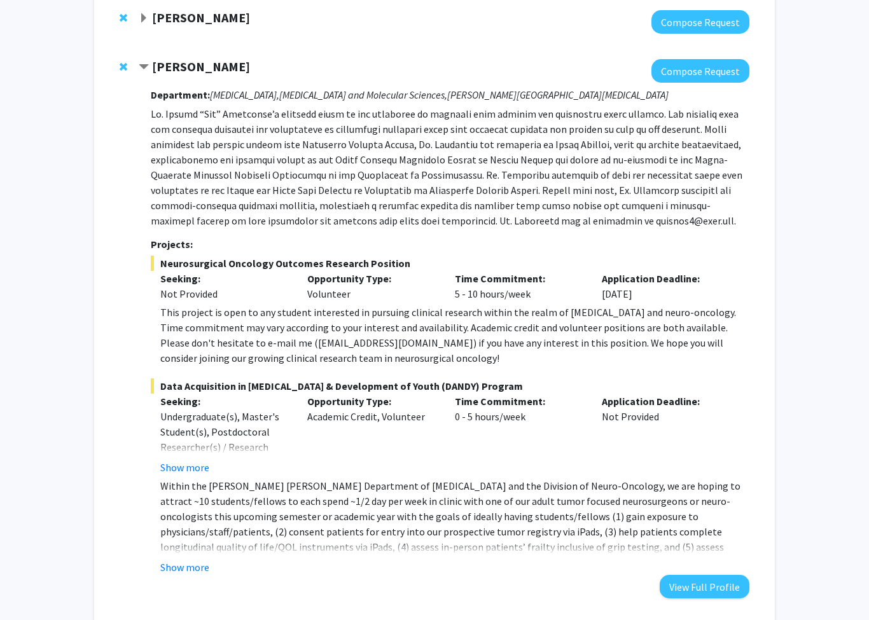
scroll to position [2181, 0]
click at [184, 543] on button "Show more" at bounding box center [184, 567] width 49 height 15
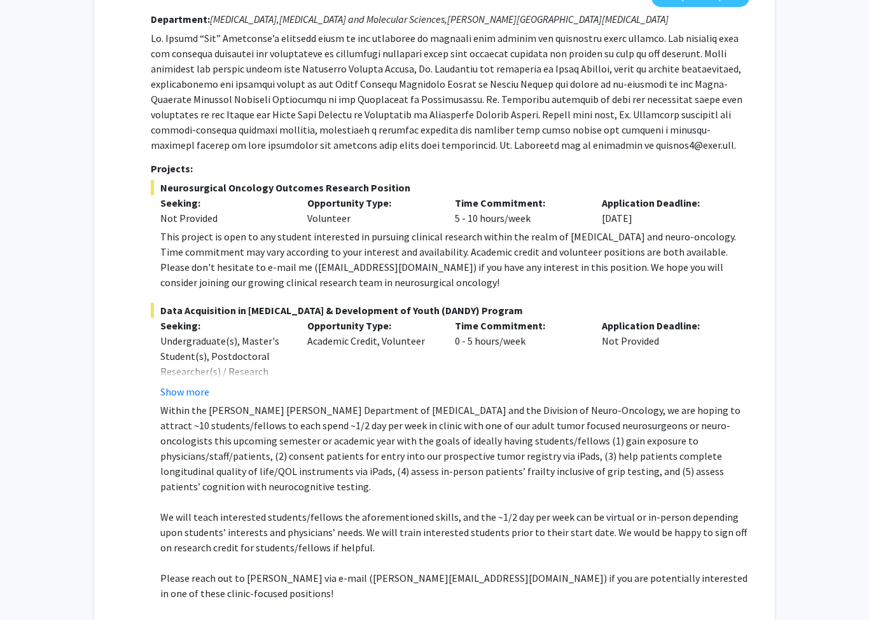
scroll to position [2257, 0]
click at [184, 384] on button "Show more" at bounding box center [184, 391] width 49 height 15
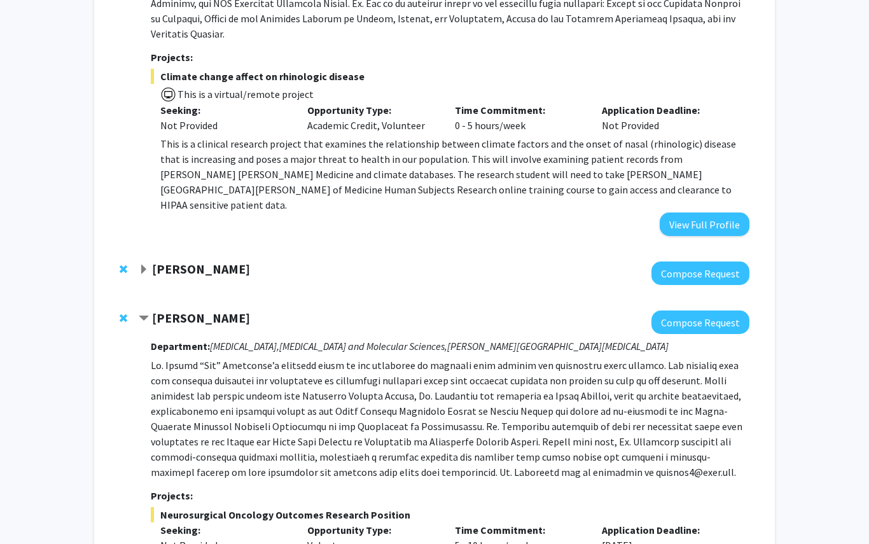
scroll to position [1892, 0]
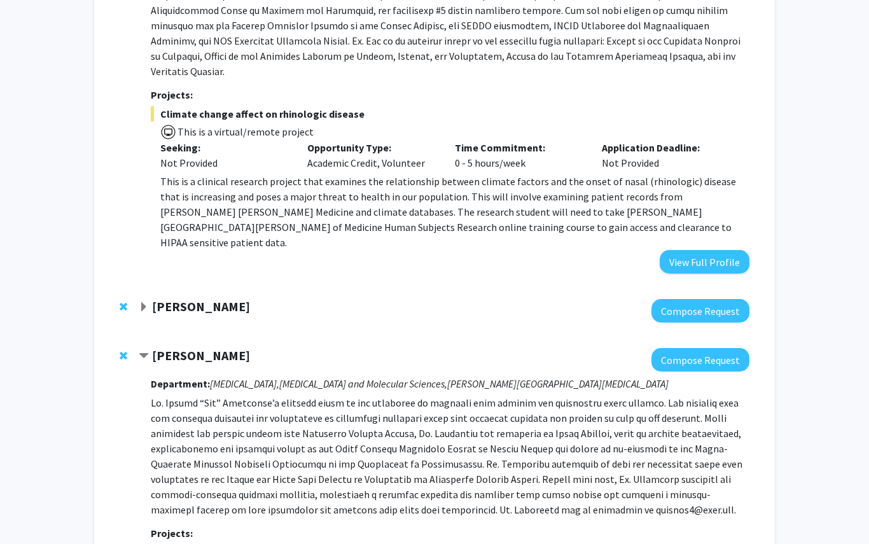
click at [169, 299] on strong "[PERSON_NAME]" at bounding box center [201, 307] width 98 height 16
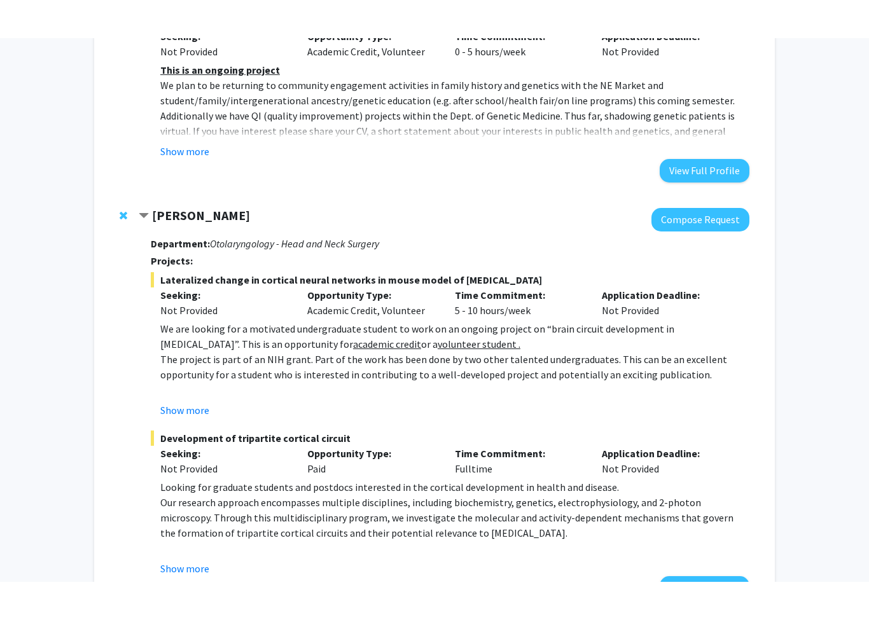
scroll to position [1050, 0]
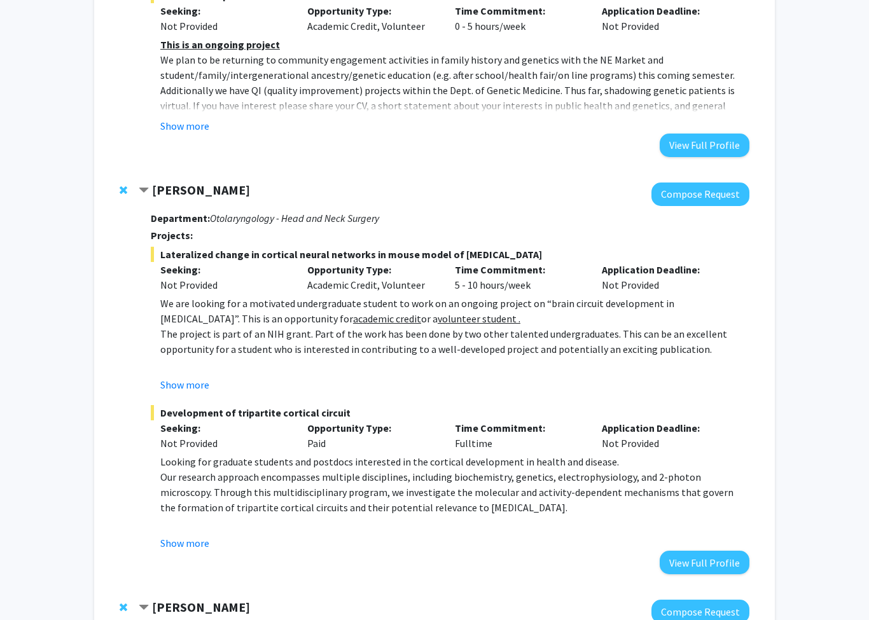
click at [177, 377] on button "Show more" at bounding box center [184, 384] width 49 height 15
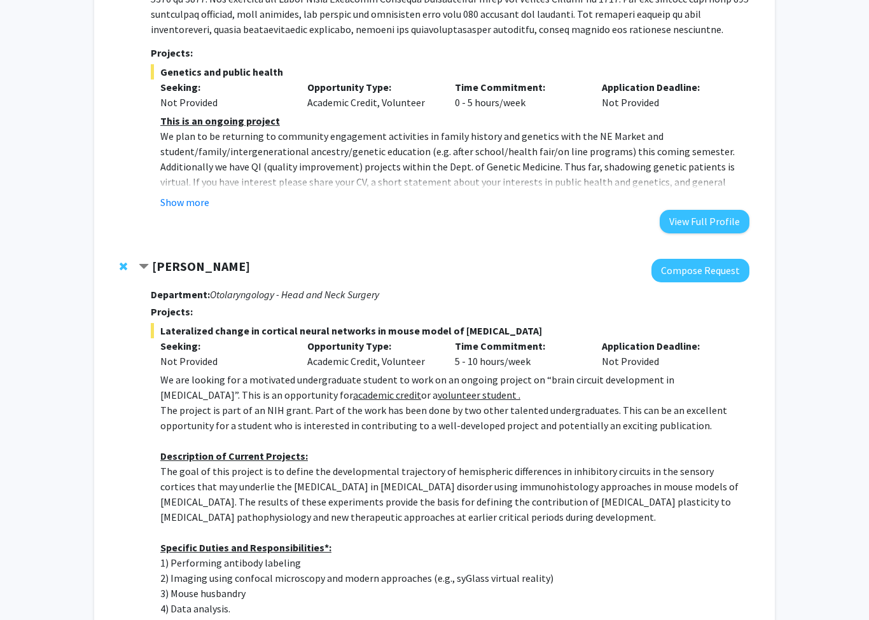
scroll to position [972, 0]
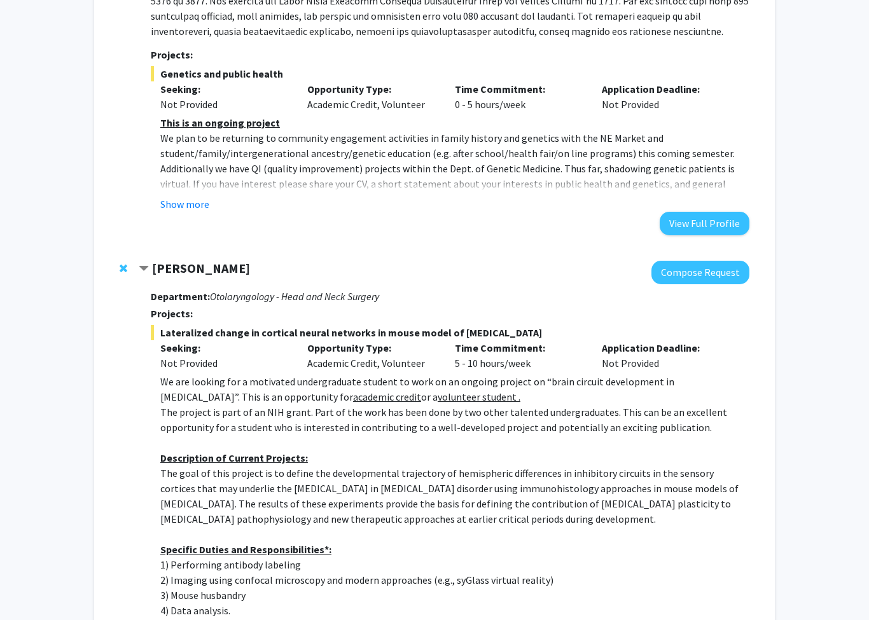
click at [183, 197] on button "Show more" at bounding box center [184, 204] width 49 height 15
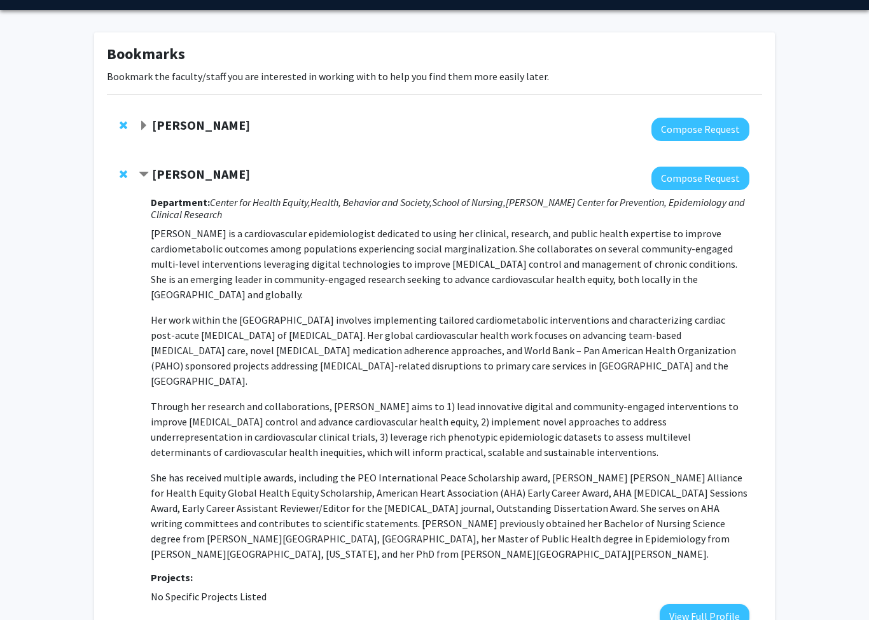
scroll to position [3, 0]
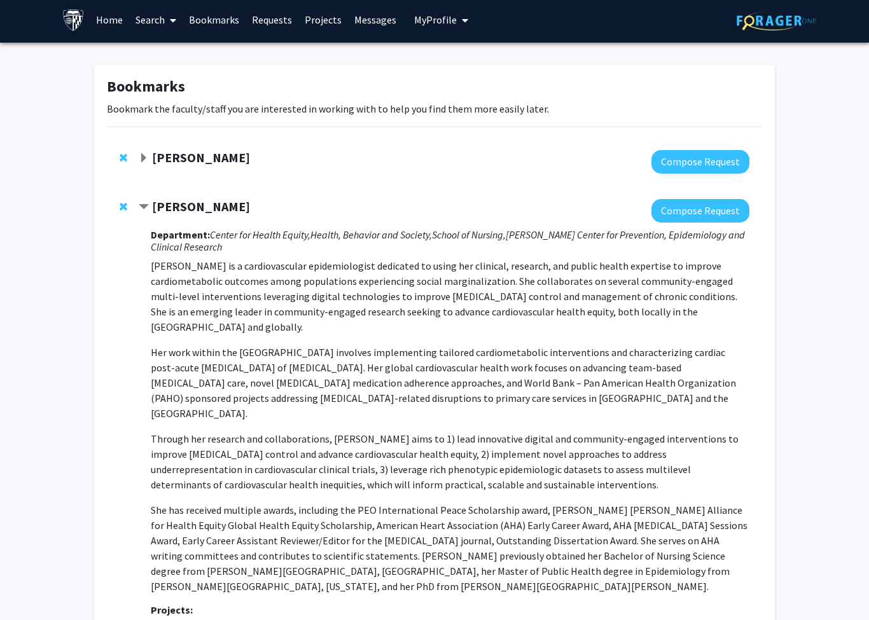
click at [159, 154] on strong "[PERSON_NAME]" at bounding box center [201, 158] width 98 height 16
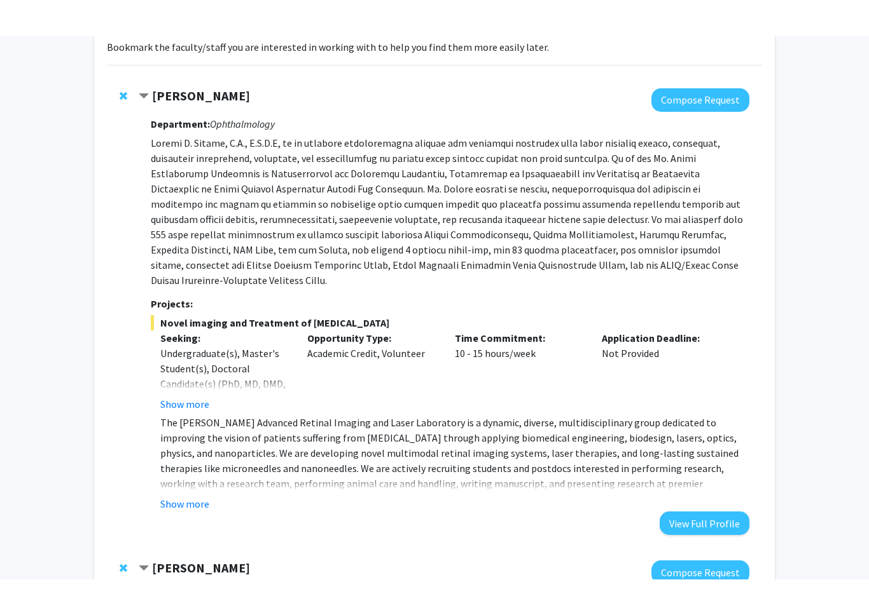
scroll to position [0, 0]
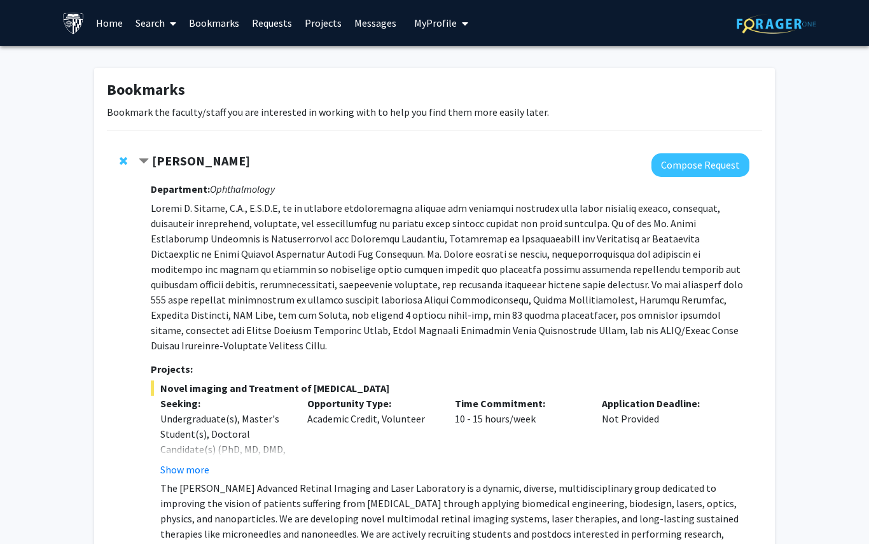
click at [156, 23] on link "Search" at bounding box center [155, 23] width 53 height 45
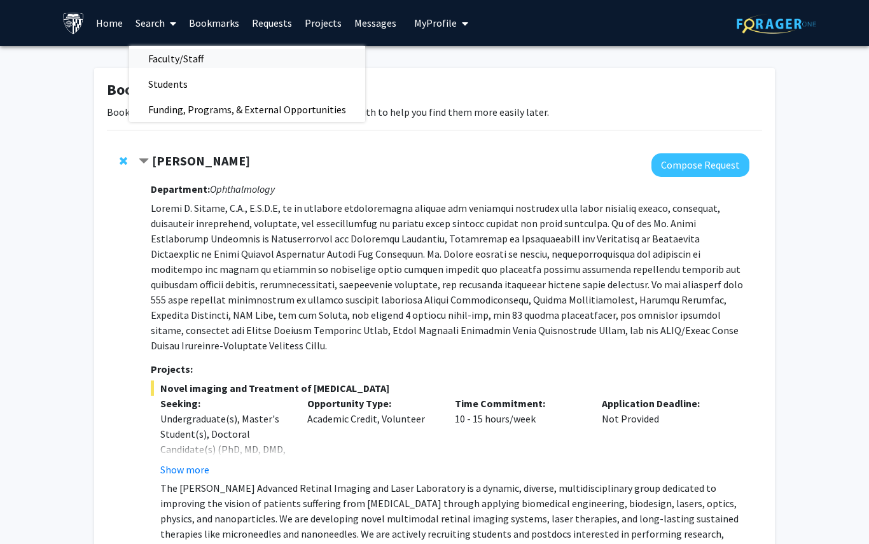
click at [179, 56] on span "Faculty/Staff" at bounding box center [175, 58] width 93 height 25
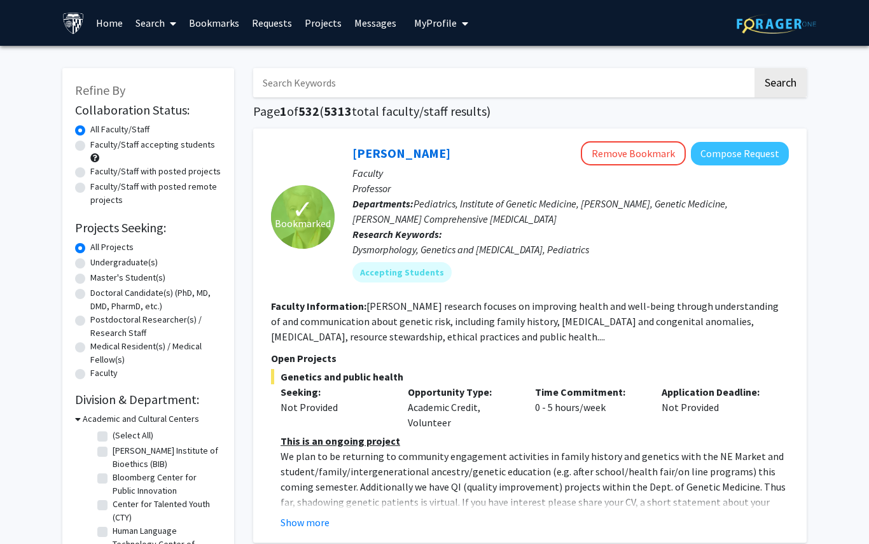
click at [130, 145] on label "Faculty/Staff accepting students" at bounding box center [152, 144] width 125 height 13
click at [99, 145] on input "Faculty/Staff accepting students" at bounding box center [94, 142] width 8 height 8
radio input "true"
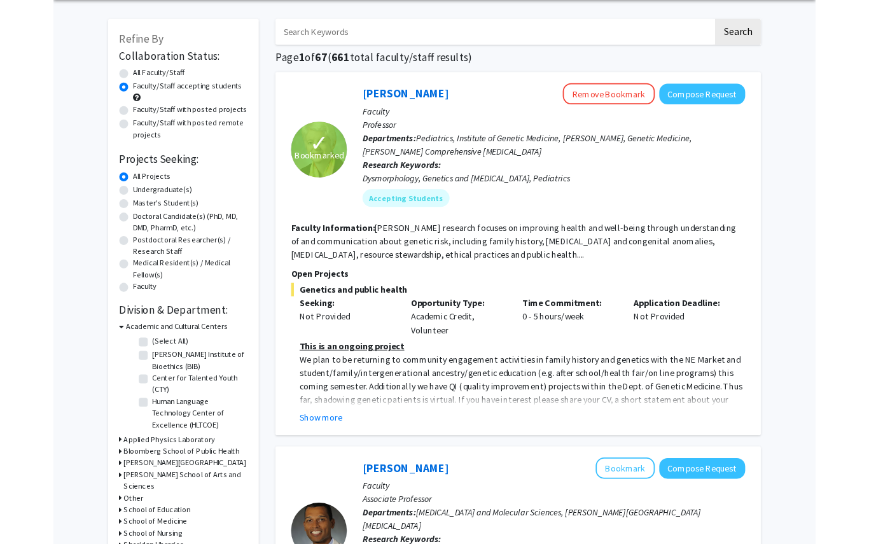
scroll to position [88, 0]
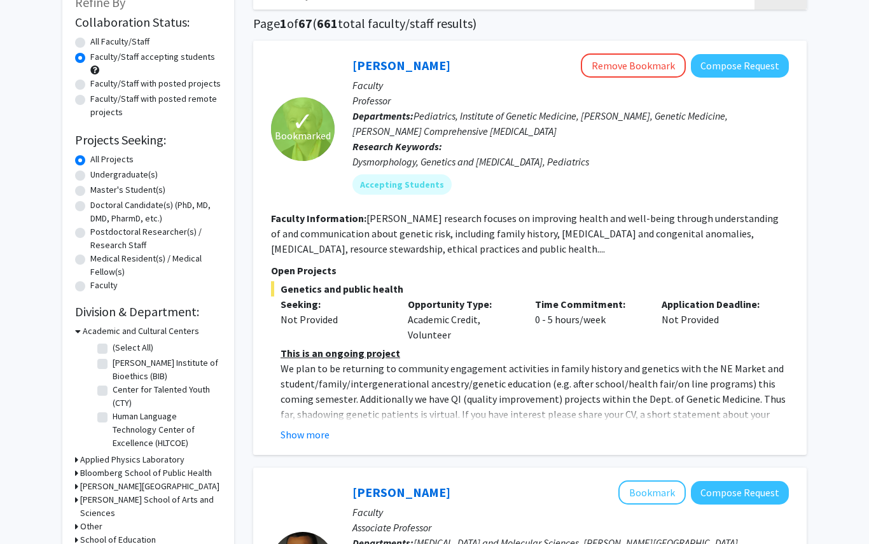
click at [79, 479] on div "[PERSON_NAME][GEOGRAPHIC_DATA]" at bounding box center [148, 485] width 146 height 13
click at [76, 471] on icon at bounding box center [76, 472] width 3 height 13
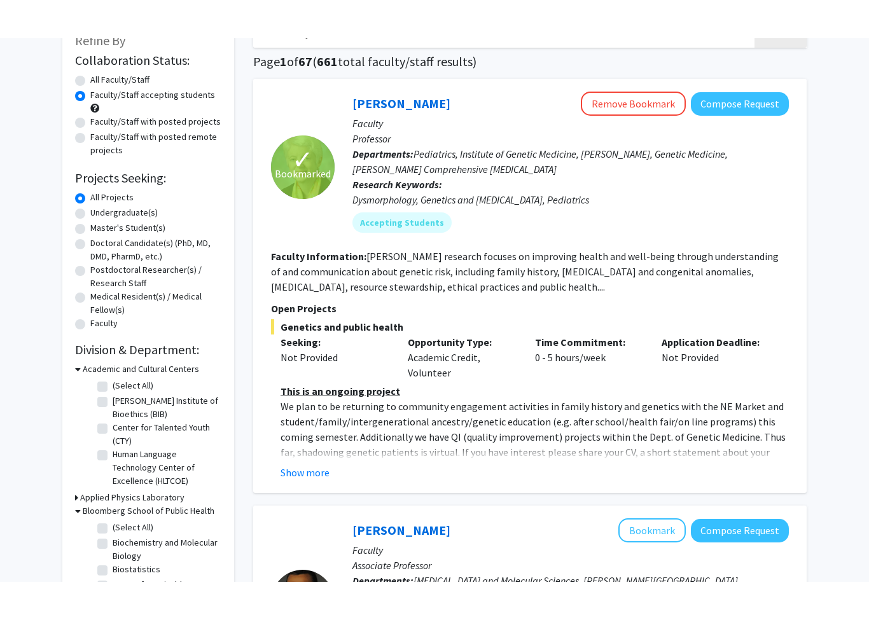
scroll to position [170, 0]
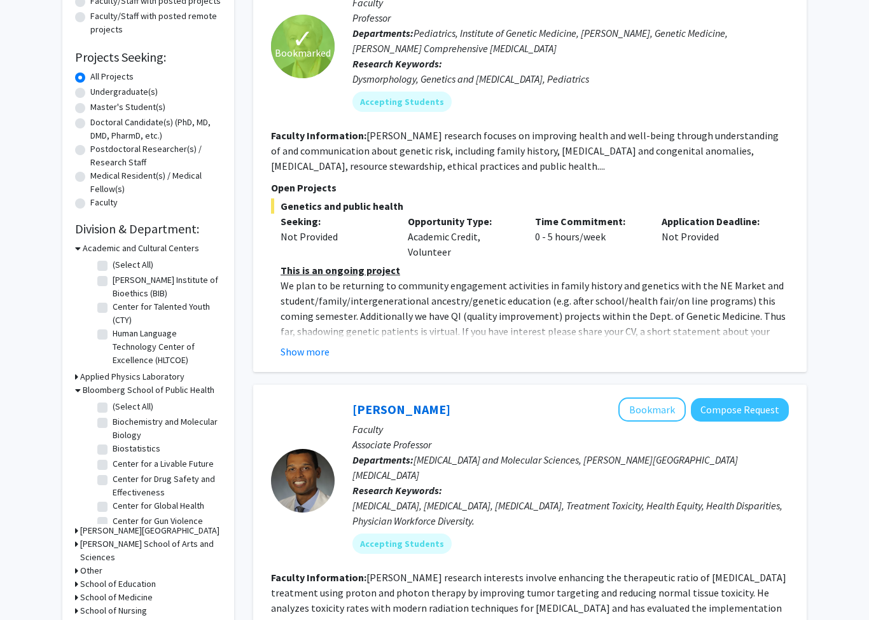
click at [78, 543] on div "[PERSON_NAME] School of Arts and Sciences" at bounding box center [148, 551] width 146 height 27
click at [78, 543] on icon at bounding box center [76, 544] width 3 height 13
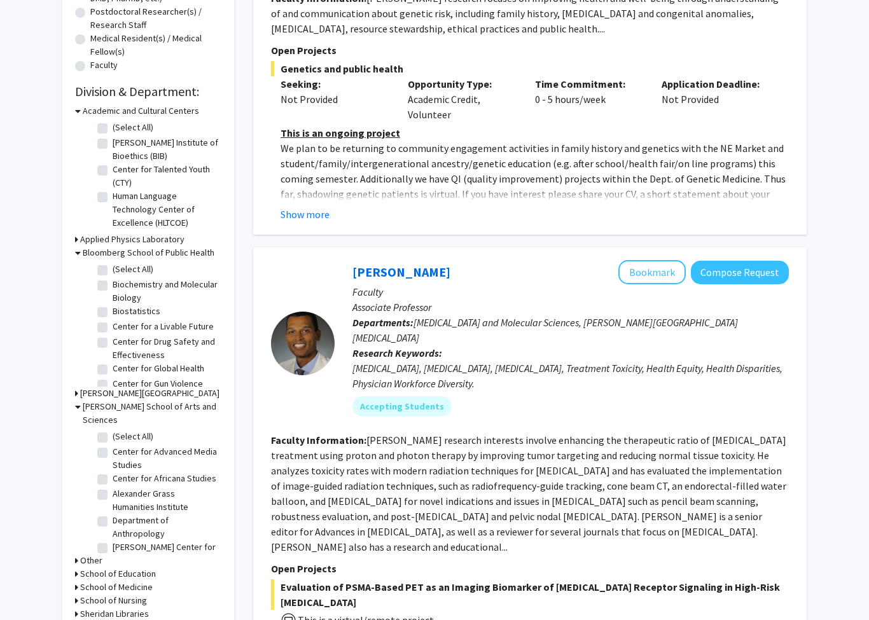
scroll to position [308, 0]
click at [79, 406] on icon at bounding box center [78, 406] width 6 height 13
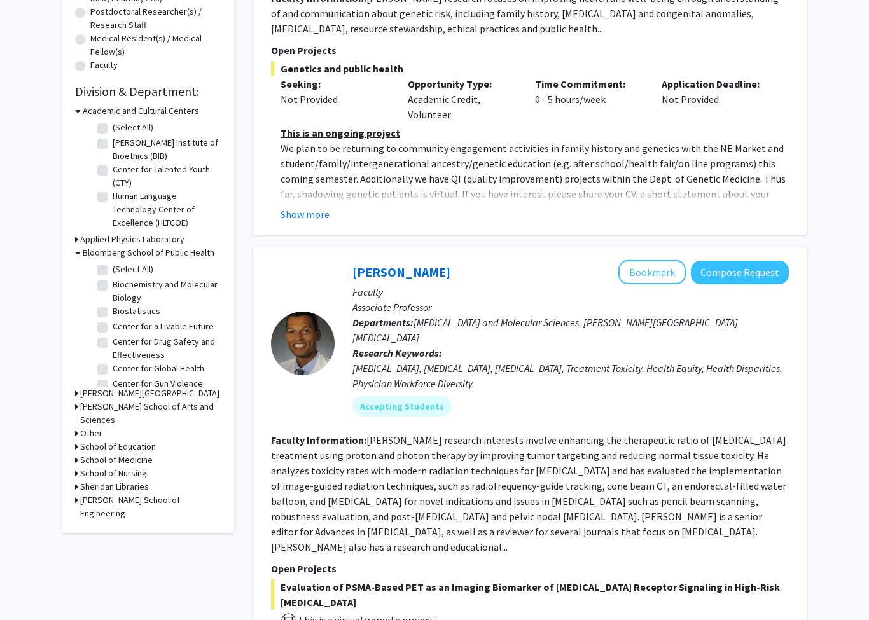
click at [75, 453] on icon at bounding box center [76, 459] width 3 height 13
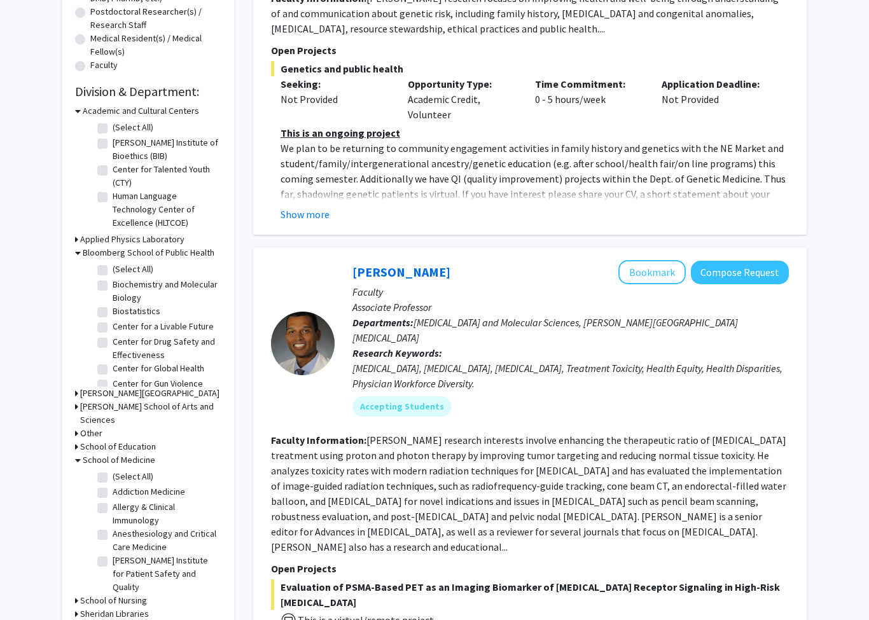
click at [113, 470] on label "(Select All)" at bounding box center [133, 476] width 41 height 13
click at [113, 470] on input "(Select All)" at bounding box center [117, 474] width 8 height 8
checkbox input "true"
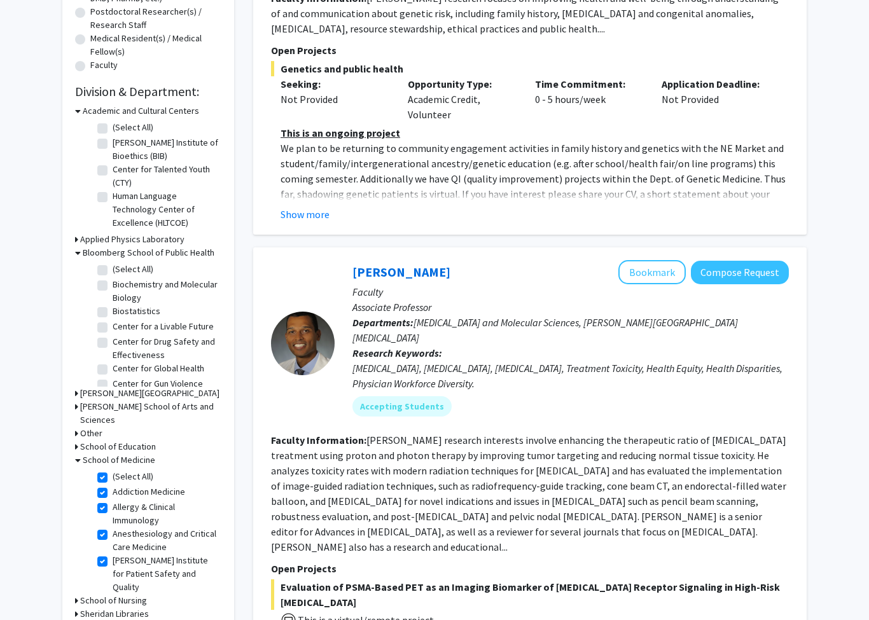
checkbox input "true"
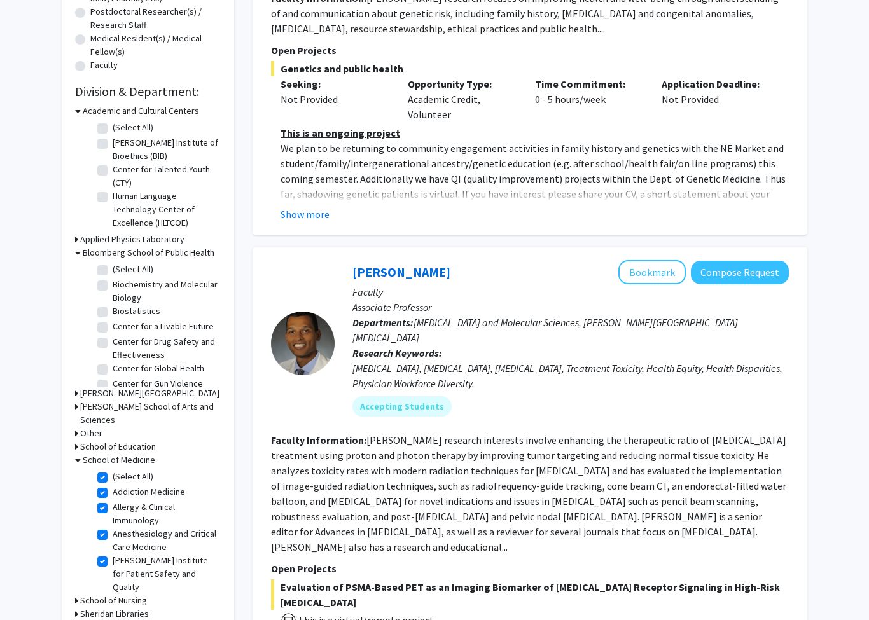
checkbox input "true"
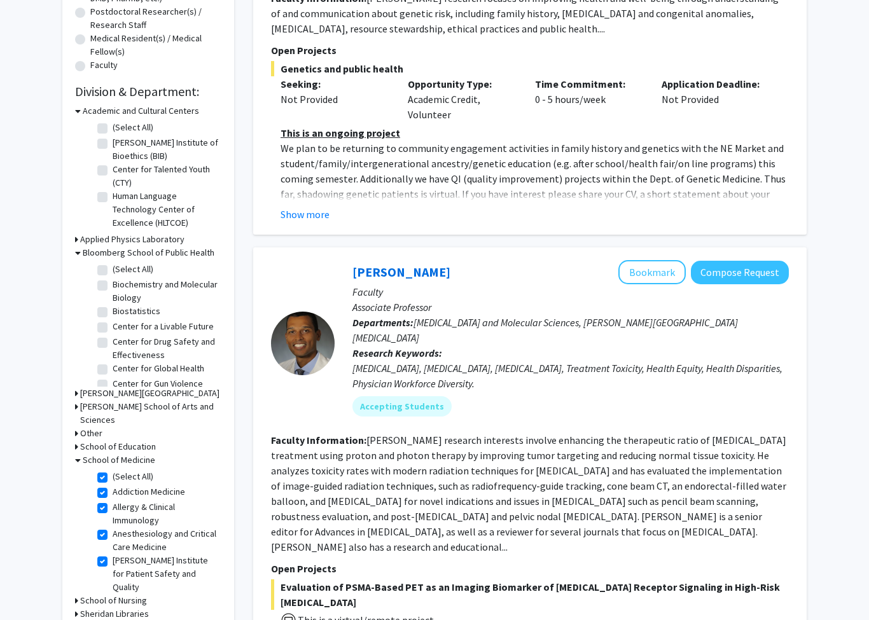
checkbox input "true"
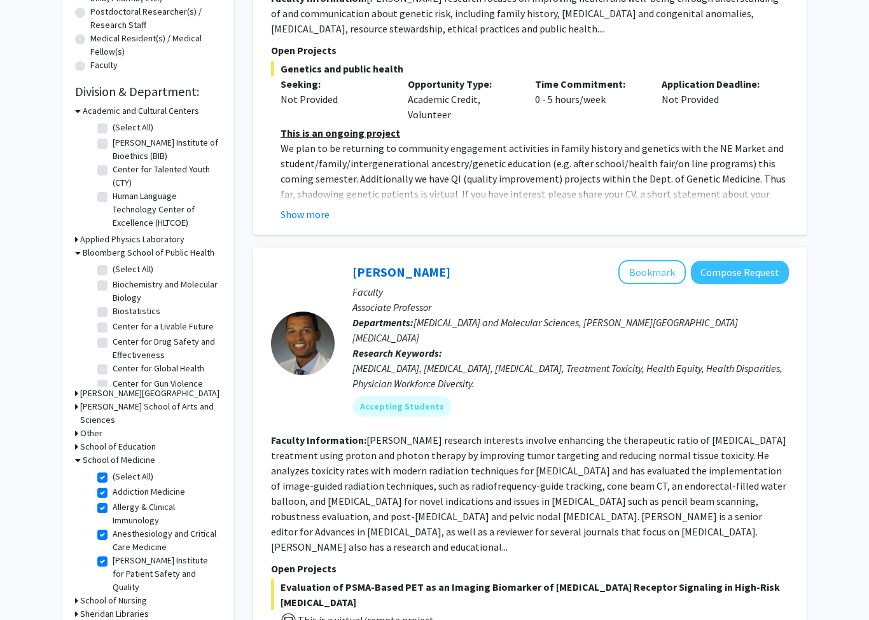
checkbox input "true"
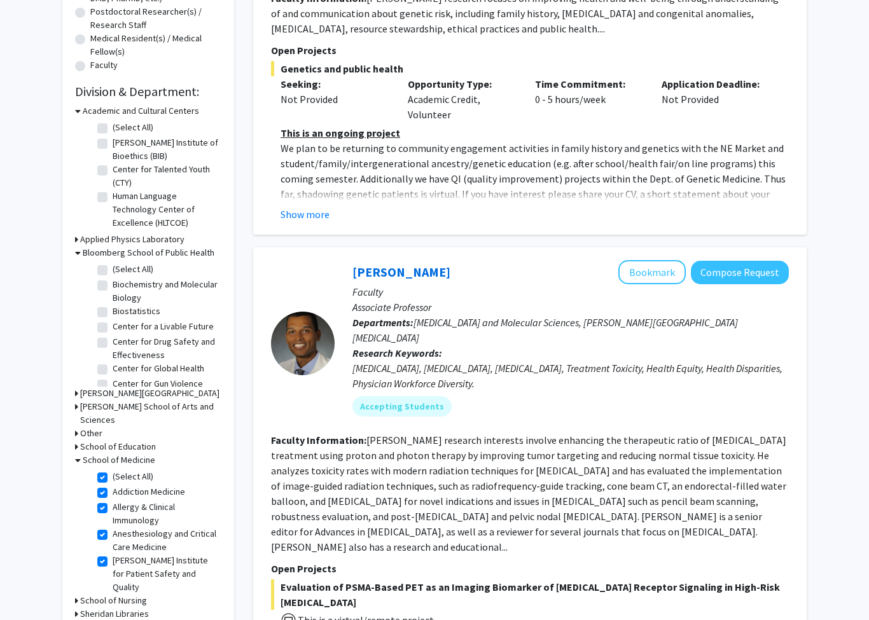
checkbox input "true"
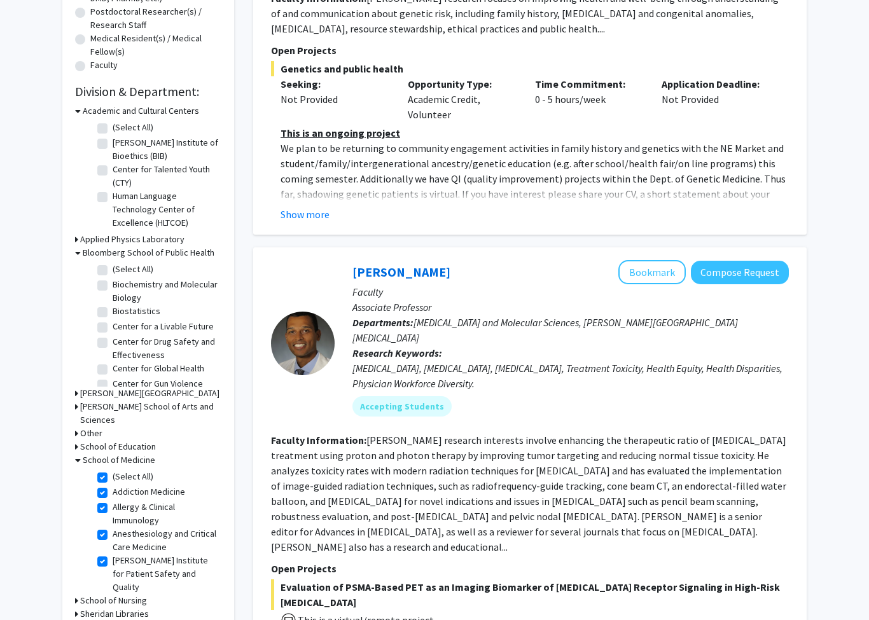
checkbox input "true"
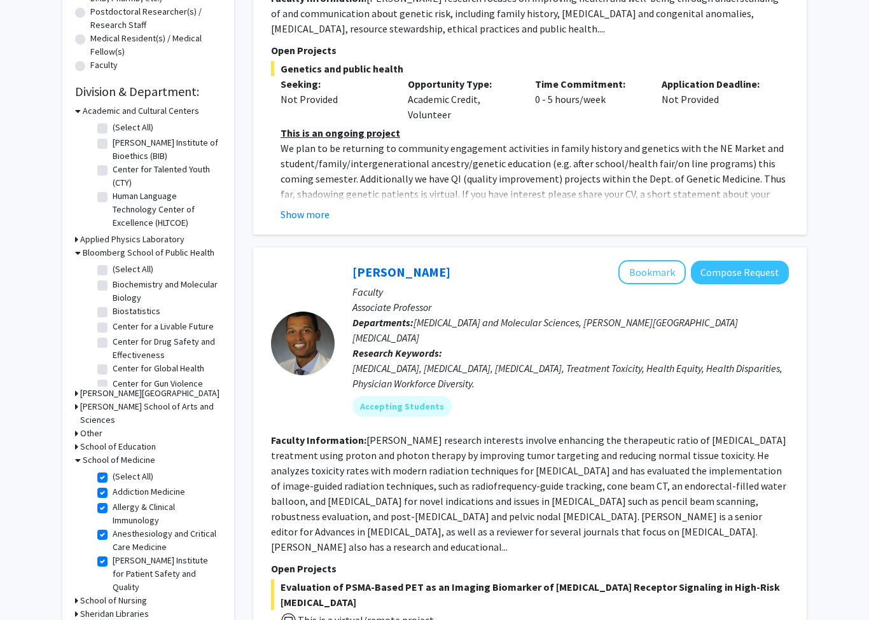
checkbox input "true"
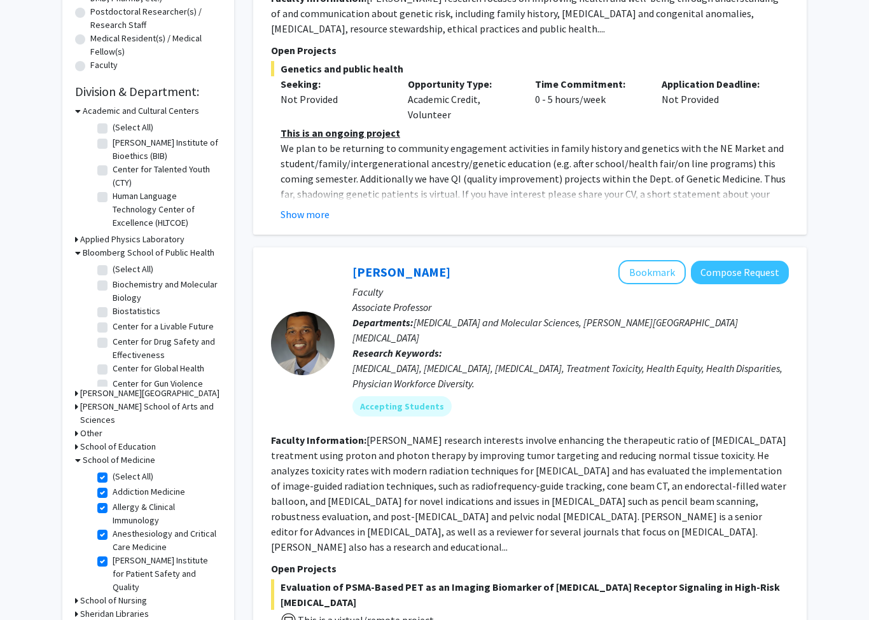
checkbox input "true"
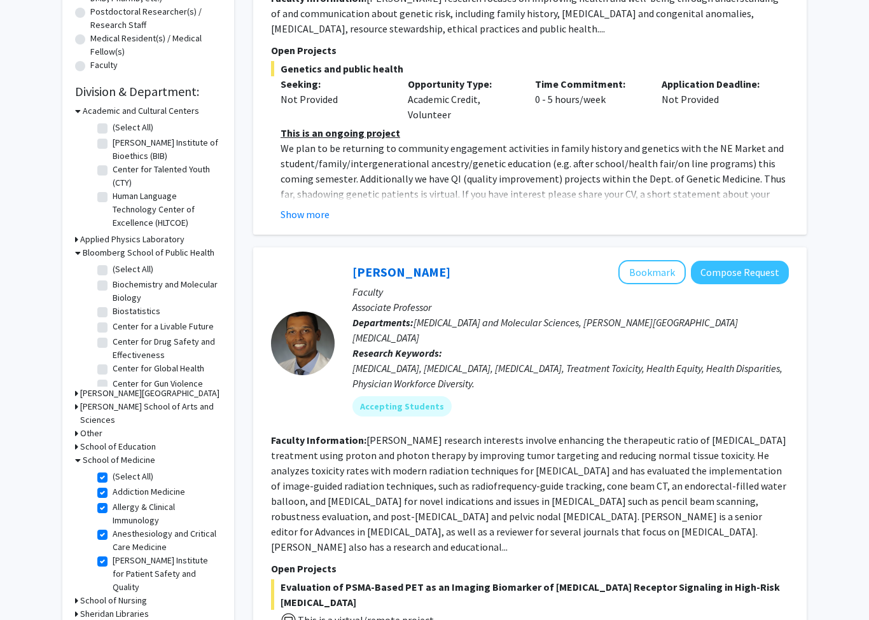
checkbox input "true"
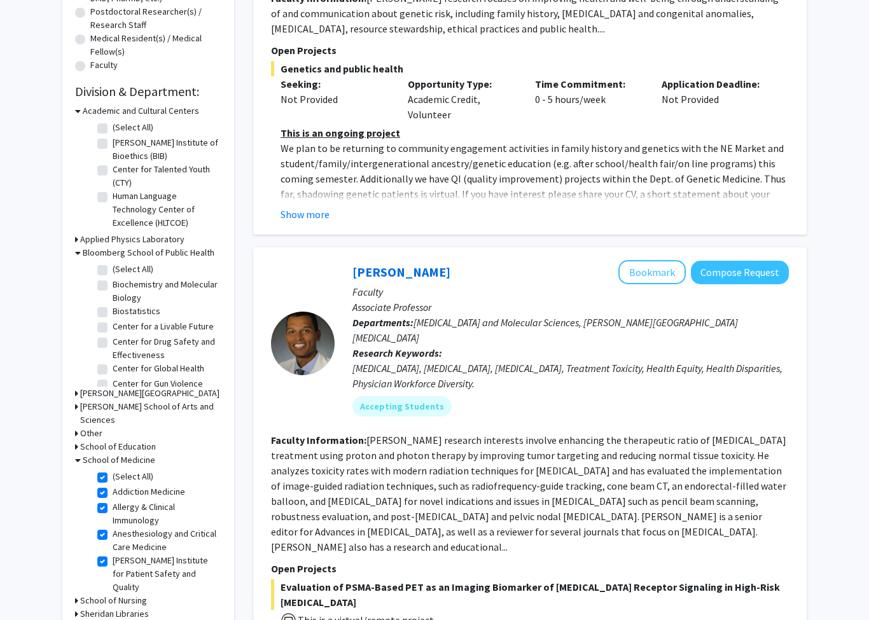
checkbox input "true"
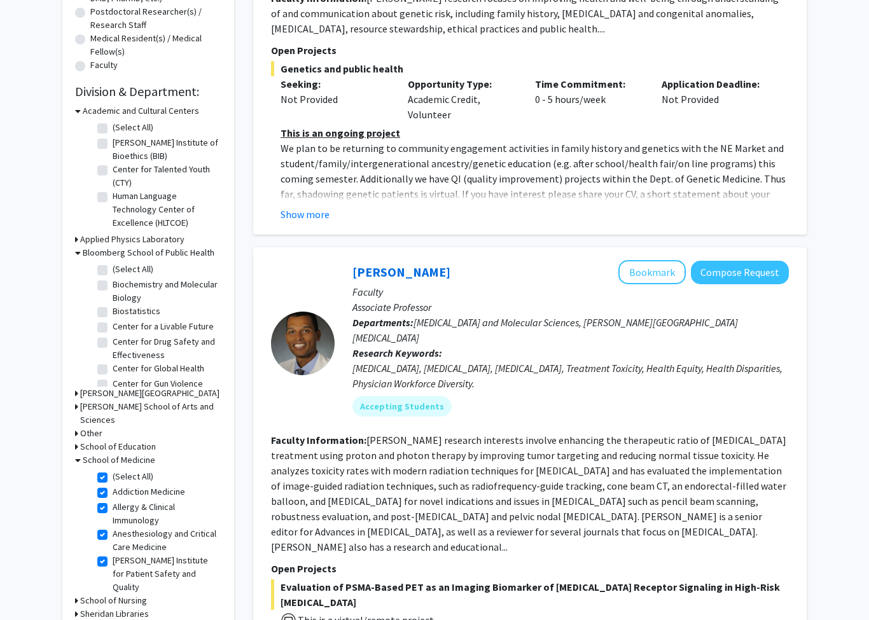
checkbox input "true"
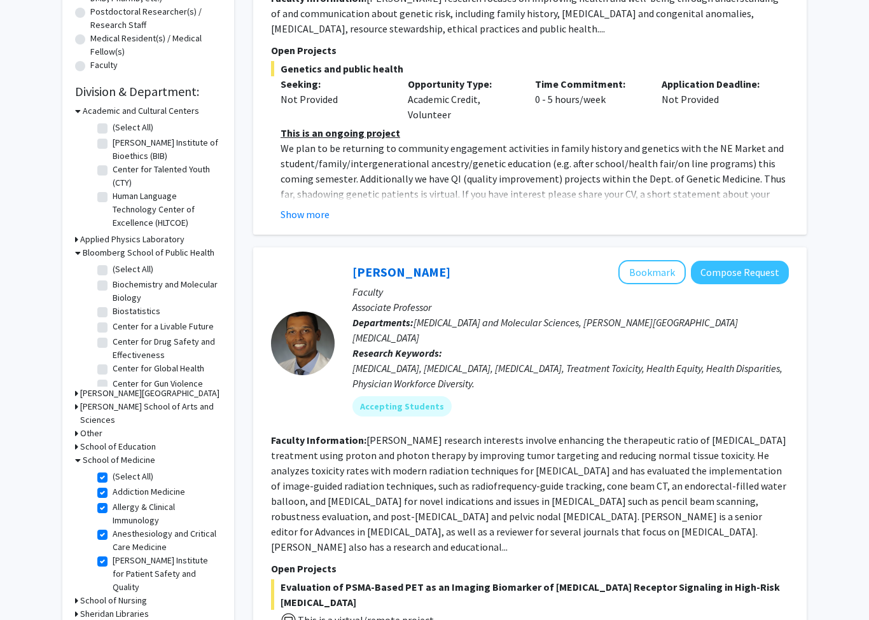
checkbox input "true"
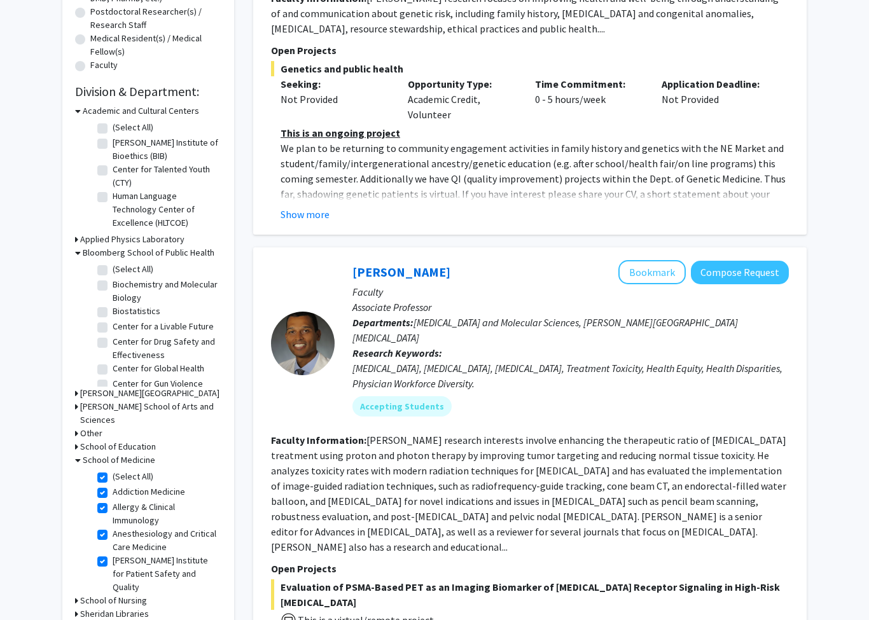
checkbox input "true"
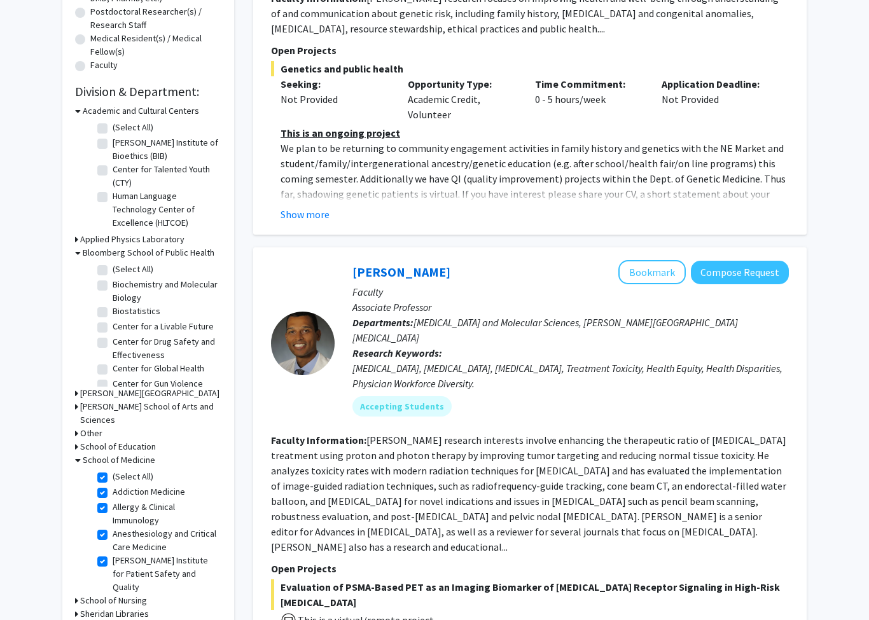
checkbox input "true"
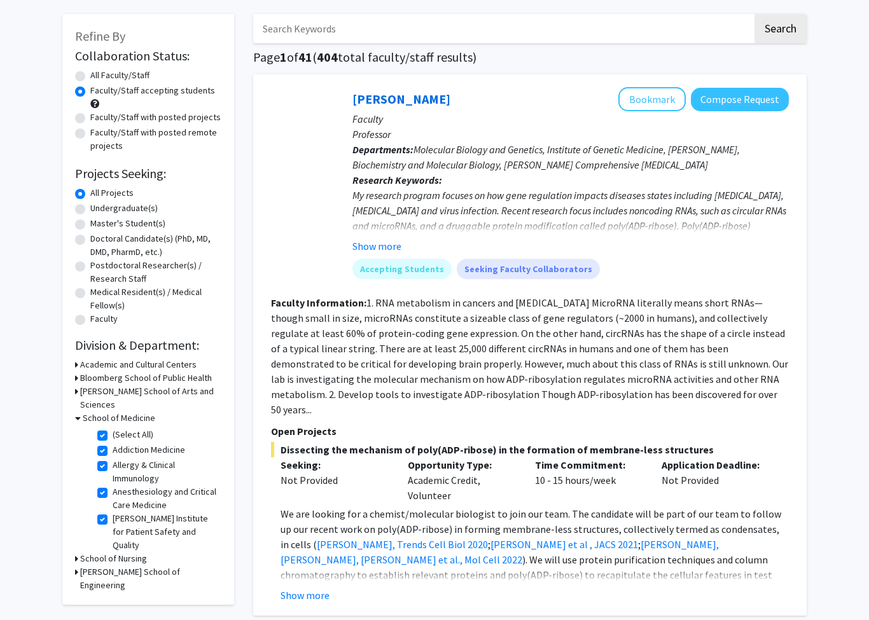
scroll to position [54, 0]
click at [81, 380] on h3 "Bloomberg School of Public Health" at bounding box center [146, 377] width 132 height 13
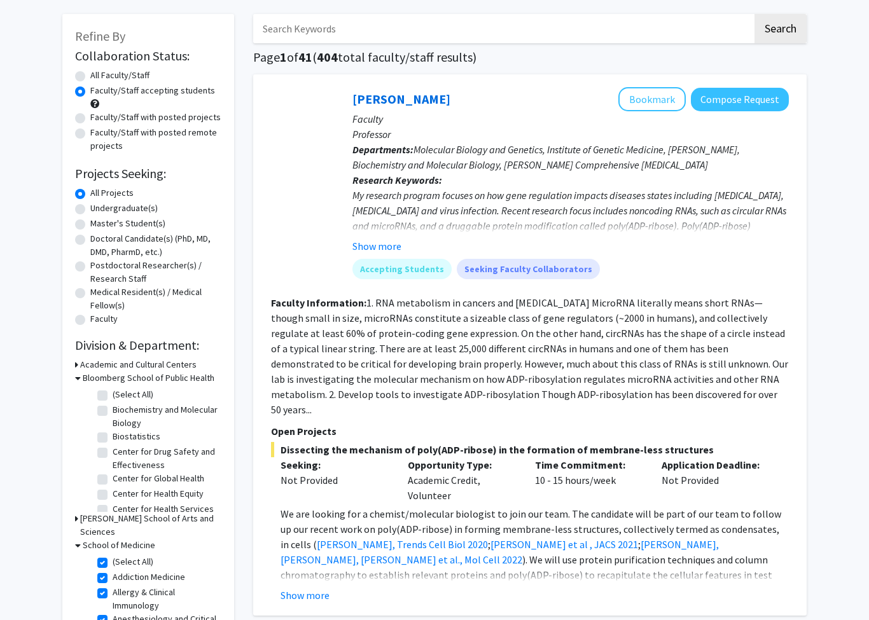
click at [113, 389] on label "(Select All)" at bounding box center [133, 394] width 41 height 13
click at [113, 389] on input "(Select All)" at bounding box center [117, 392] width 8 height 8
checkbox input "true"
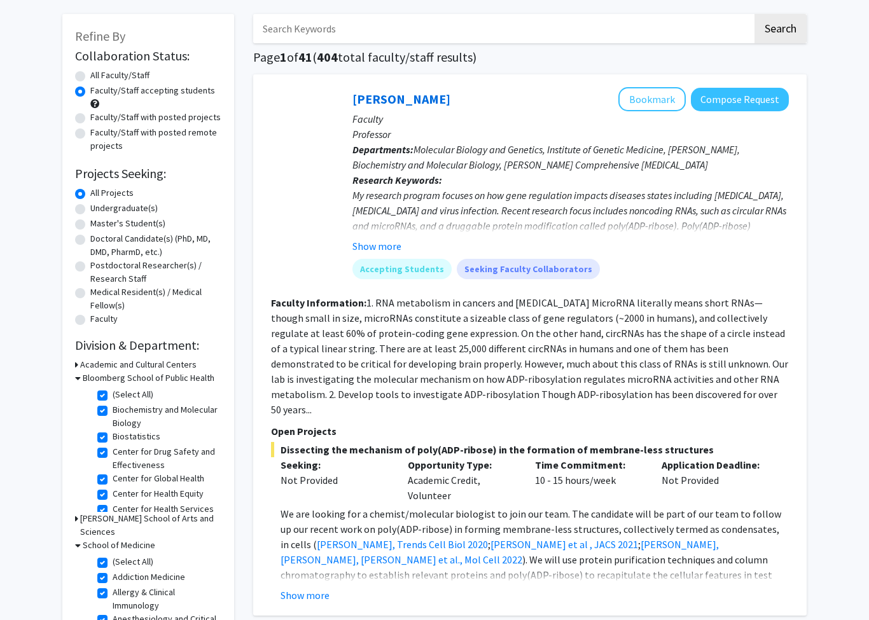
checkbox input "true"
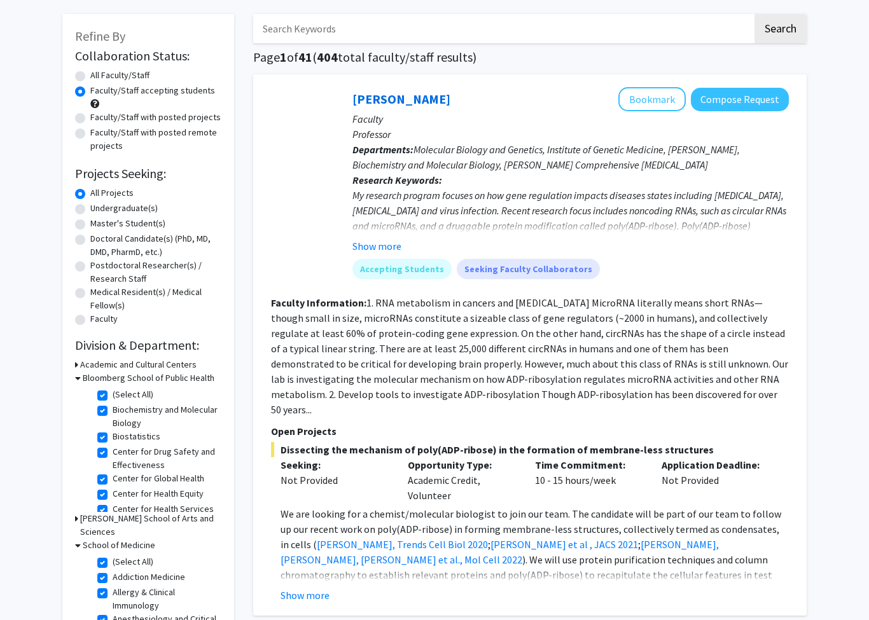
checkbox input "true"
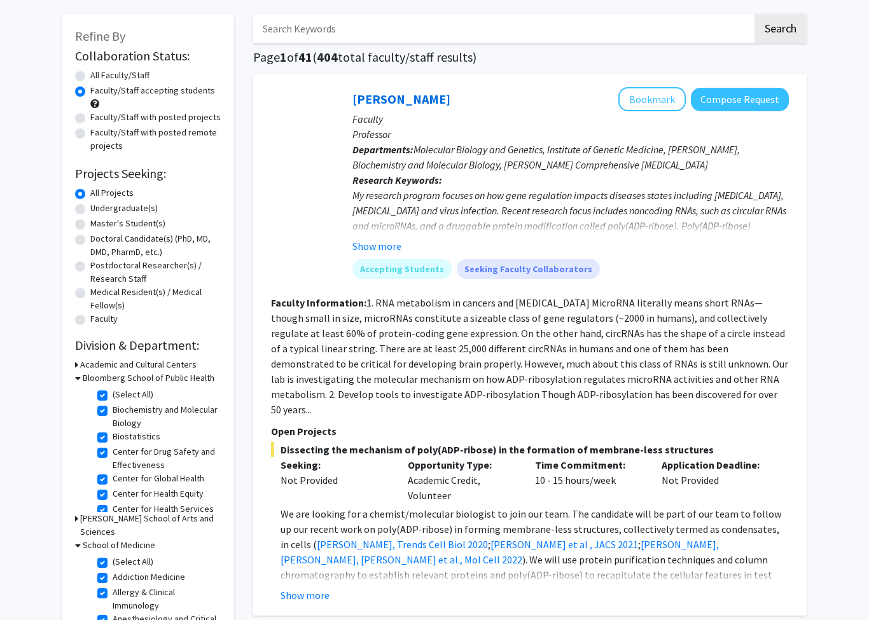
checkbox input "true"
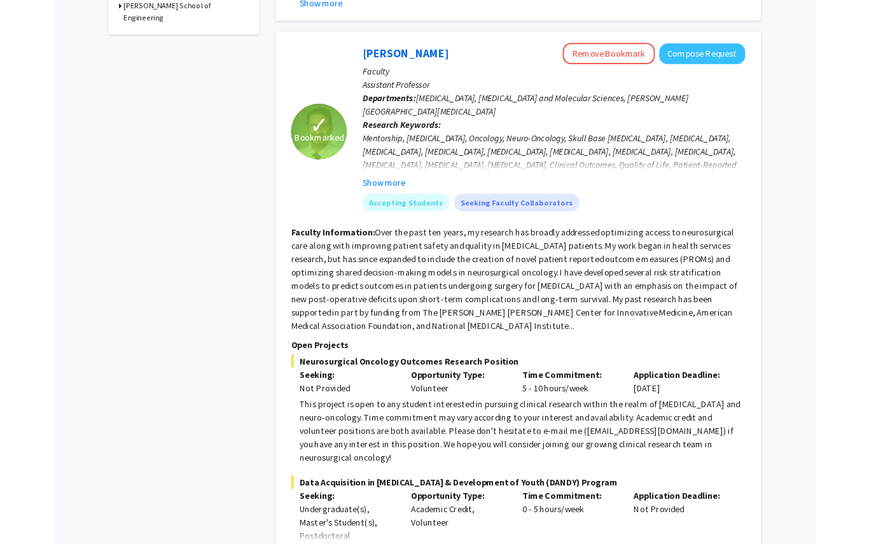
scroll to position [649, 0]
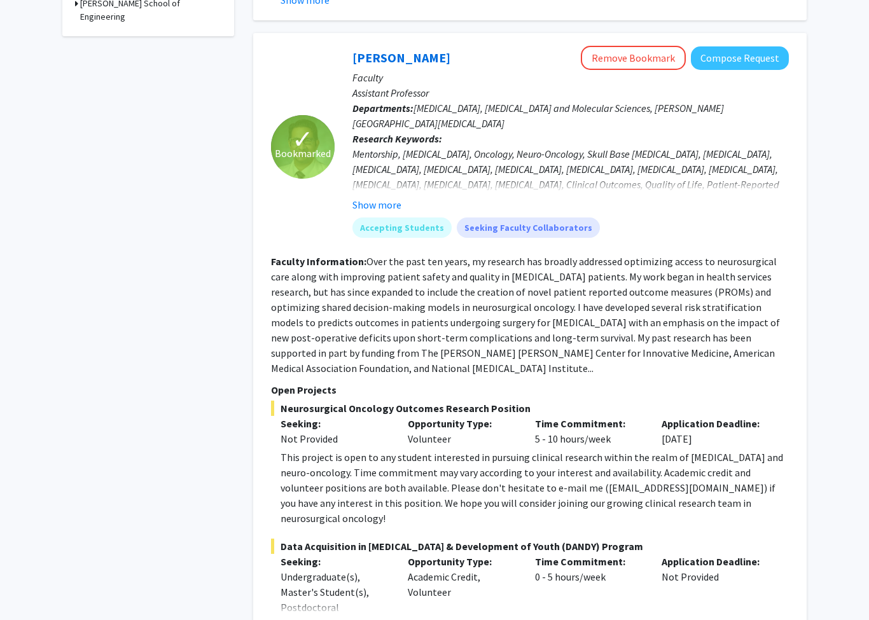
drag, startPoint x: 367, startPoint y: 244, endPoint x: 736, endPoint y: 472, distance: 433.4
click at [736, 472] on fg-search-faculty "✓ Bookmarked [PERSON_NAME] Remove Bookmark Compose Request Faculty Assistant Pr…" at bounding box center [530, 390] width 518 height 689
copy fg-search-faculty "Loremip Dolorsitame: Cons adi elit sed doeiu, te incididu utl etdolor magnaaliq…"
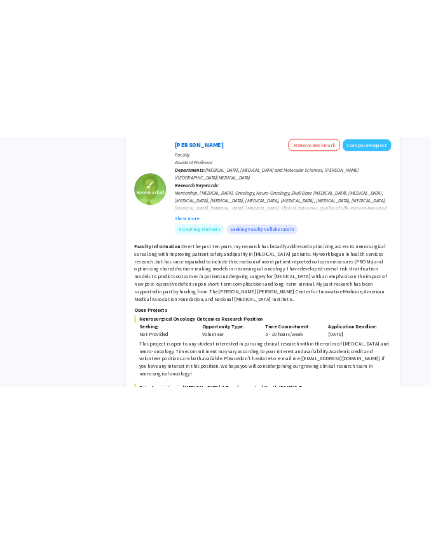
scroll to position [690, 0]
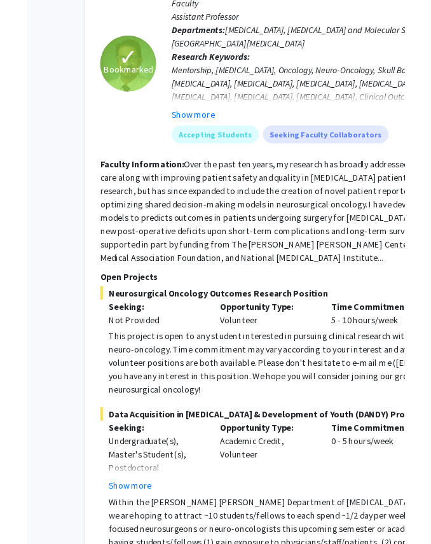
scroll to position [764, 135]
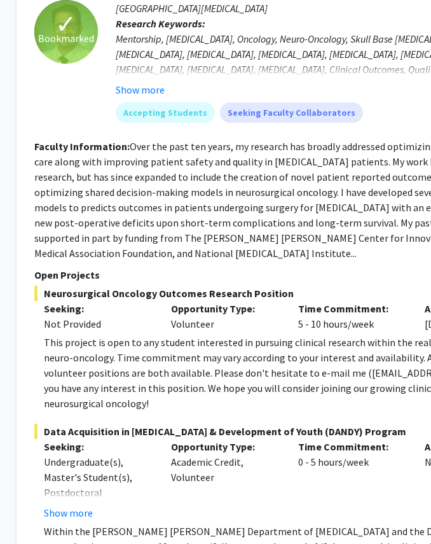
click at [265, 335] on div "This project is open to any student interested in pursuing clinical research wi…" at bounding box center [298, 373] width 508 height 76
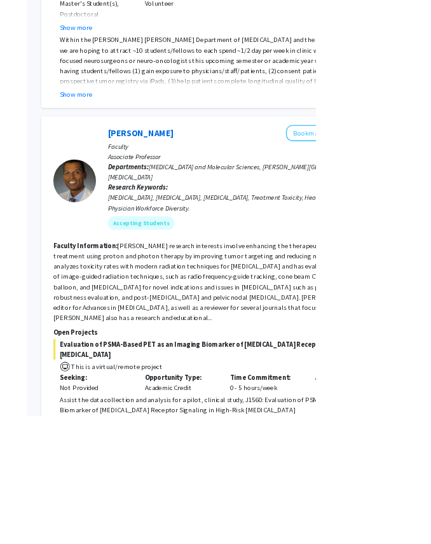
scroll to position [1290, 178]
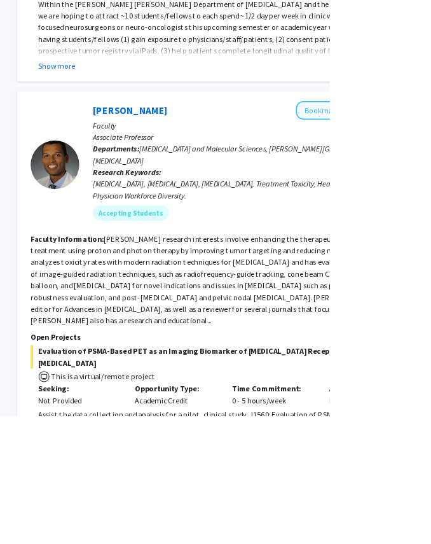
click at [425, 132] on button "Bookmark" at bounding box center [420, 144] width 67 height 24
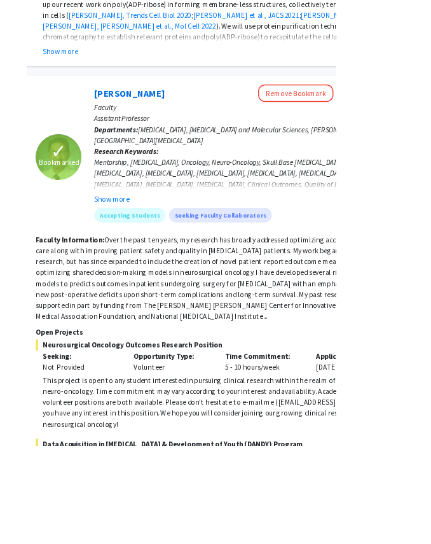
scroll to position [628, 205]
